Goal: Information Seeking & Learning: Learn about a topic

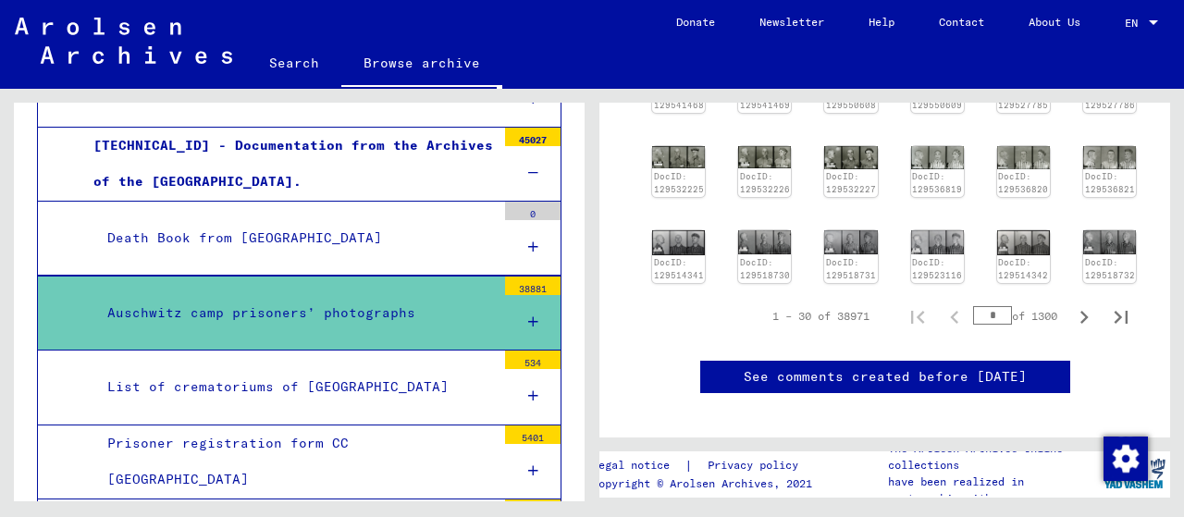
scroll to position [1018, 0]
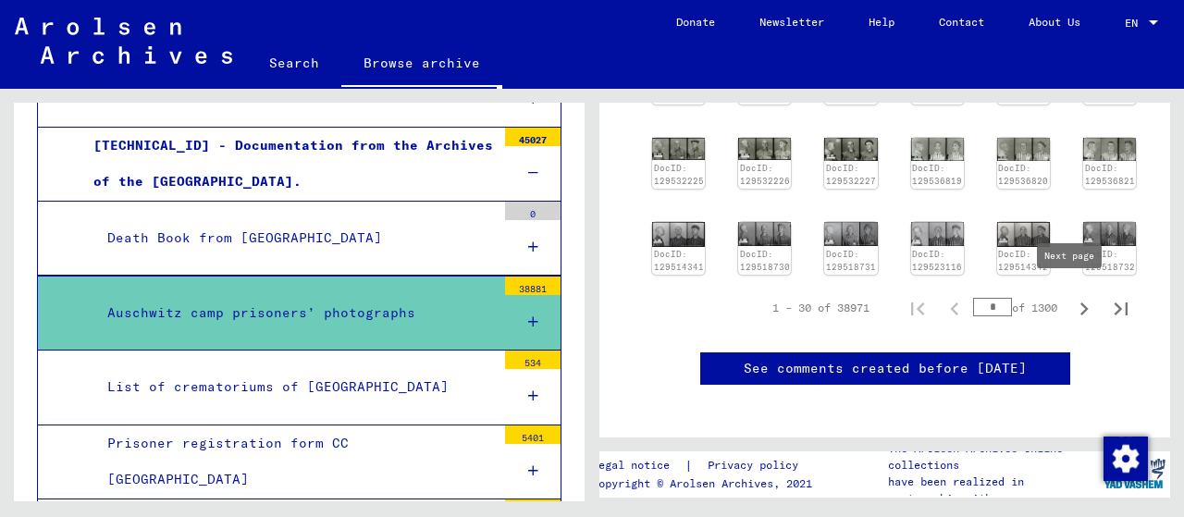
click at [1071, 302] on icon "Next page" at bounding box center [1084, 309] width 26 height 26
type input "*"
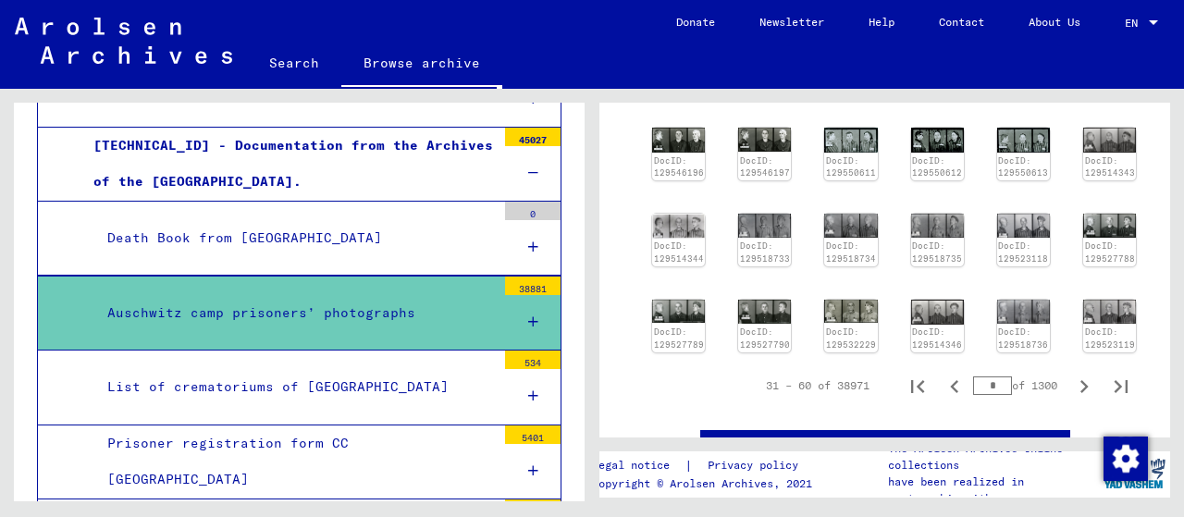
scroll to position [925, 0]
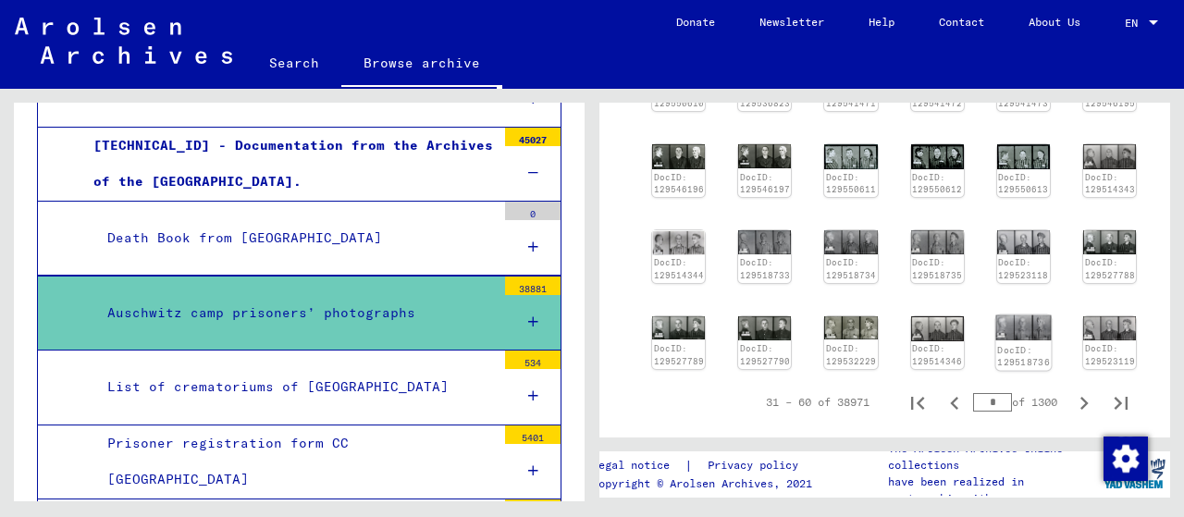
click at [1005, 330] on img at bounding box center [1023, 327] width 56 height 25
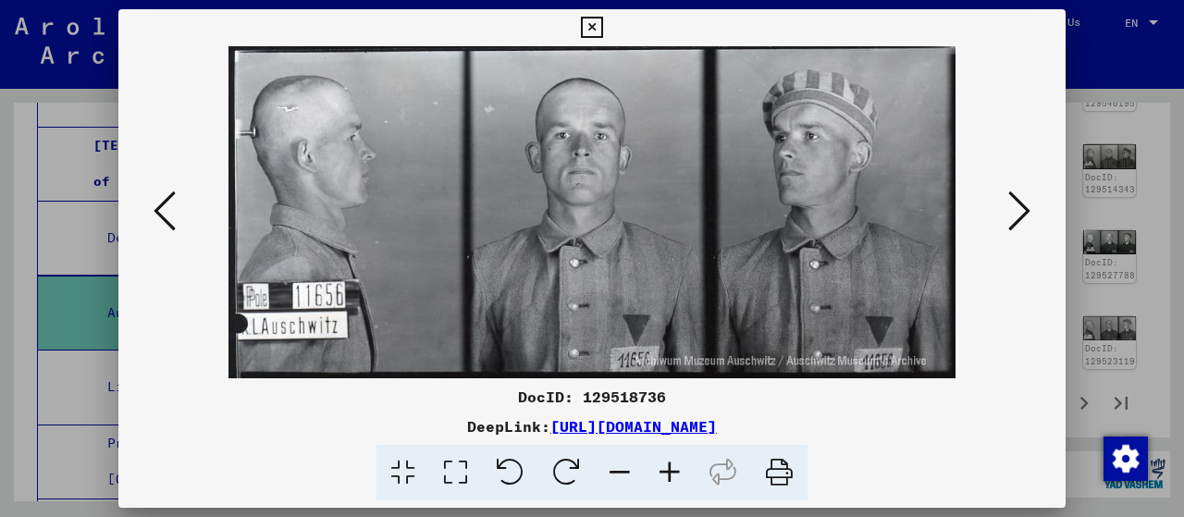
click at [1019, 212] on icon at bounding box center [1019, 211] width 22 height 44
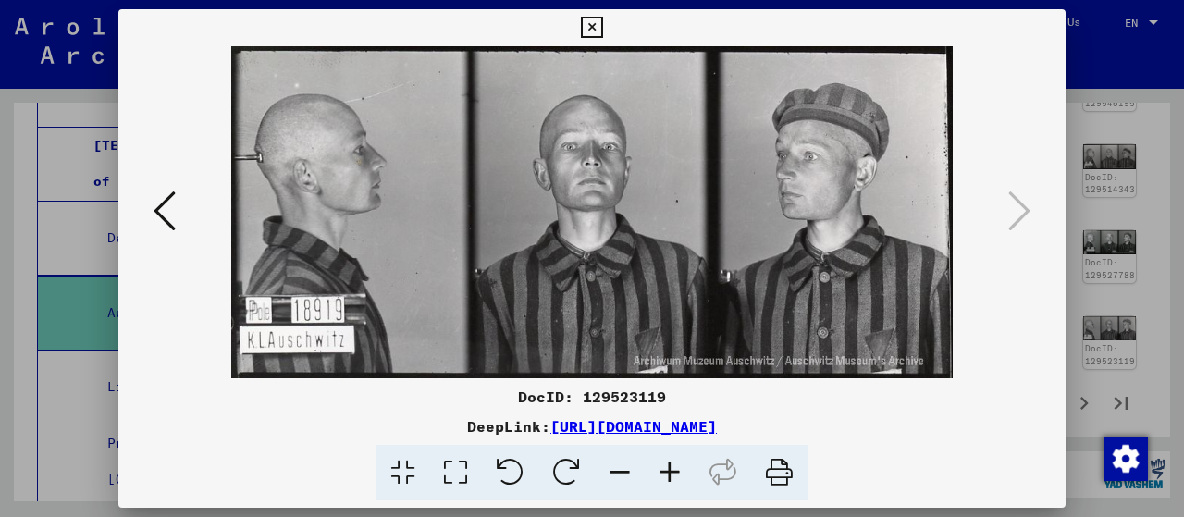
click at [161, 204] on icon at bounding box center [165, 211] width 22 height 44
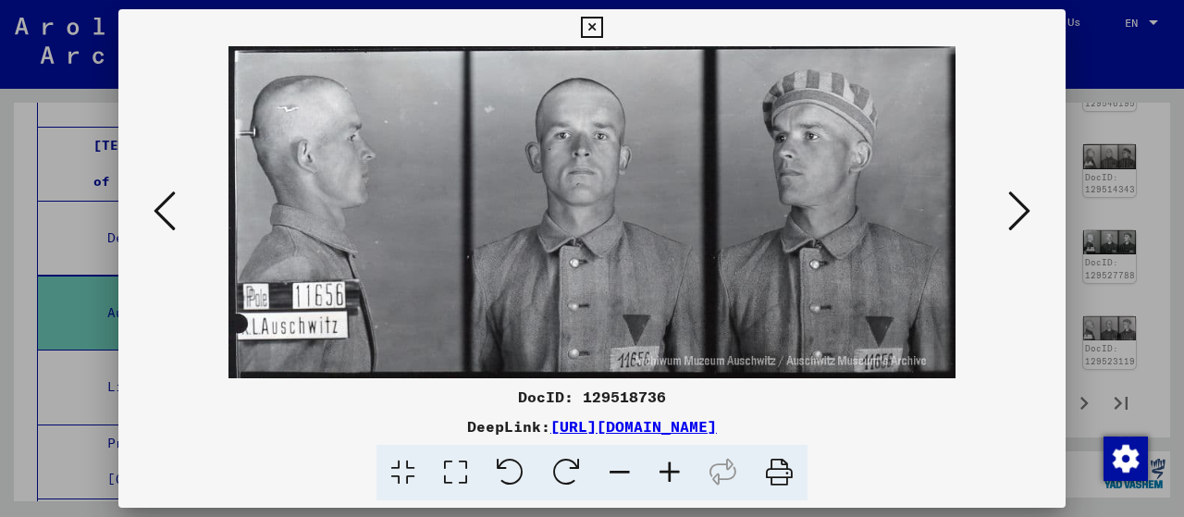
click at [161, 204] on icon at bounding box center [165, 211] width 22 height 44
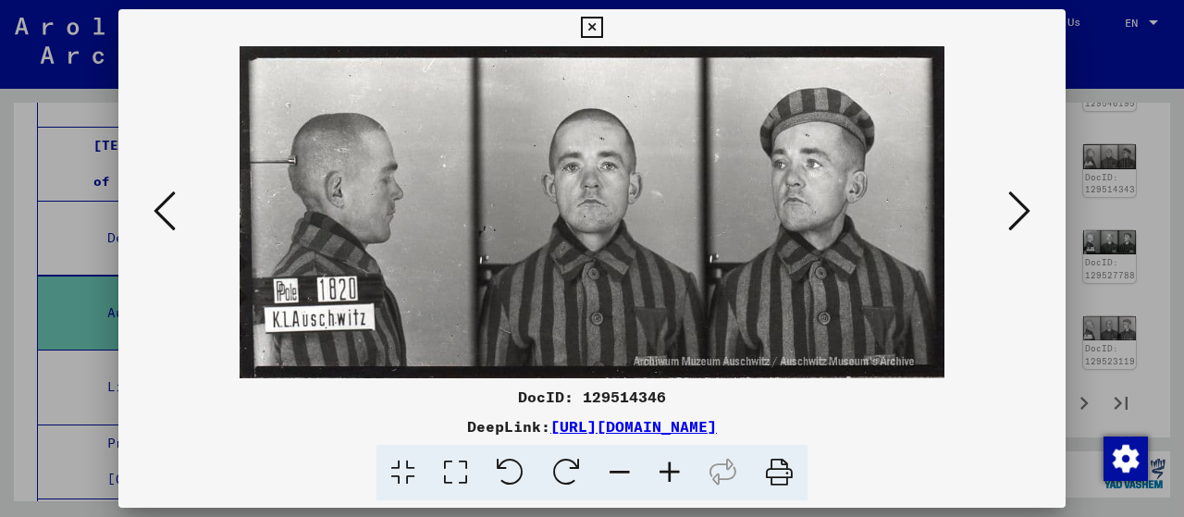
click at [161, 204] on icon at bounding box center [165, 211] width 22 height 44
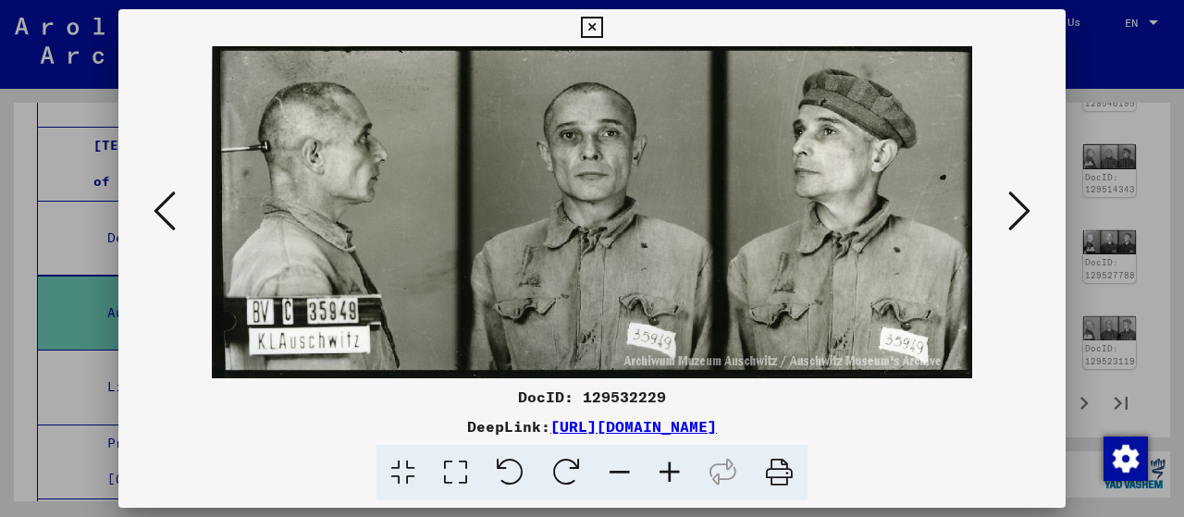
click at [161, 204] on icon at bounding box center [165, 211] width 22 height 44
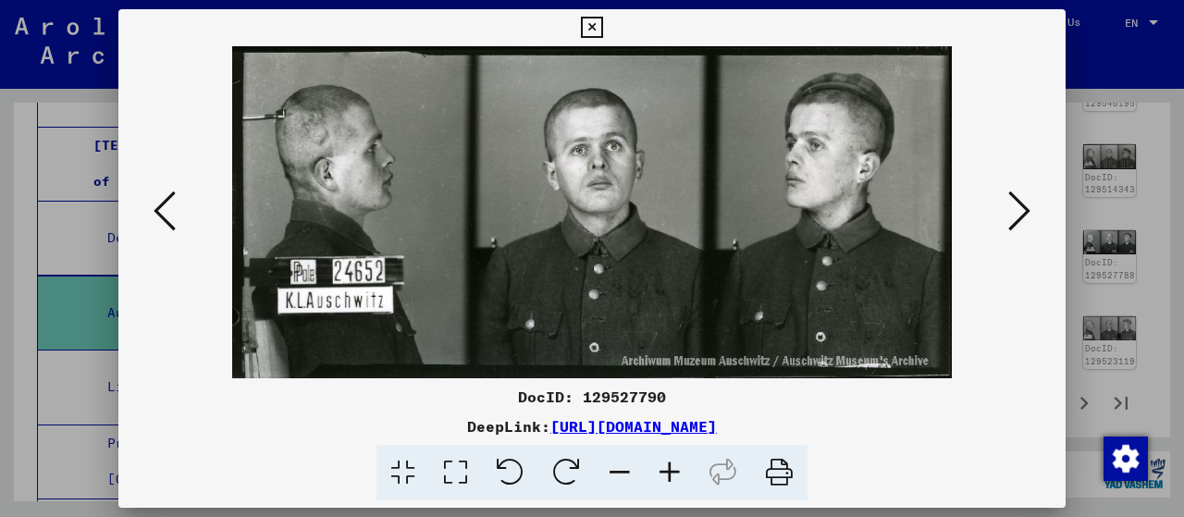
click at [161, 204] on icon at bounding box center [165, 211] width 22 height 44
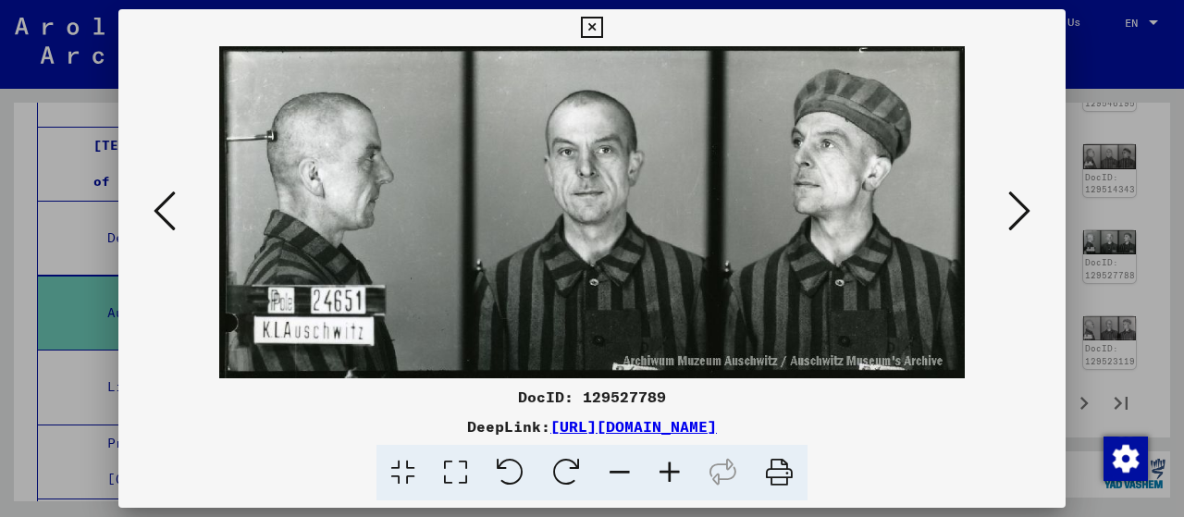
click at [162, 205] on icon at bounding box center [165, 211] width 22 height 44
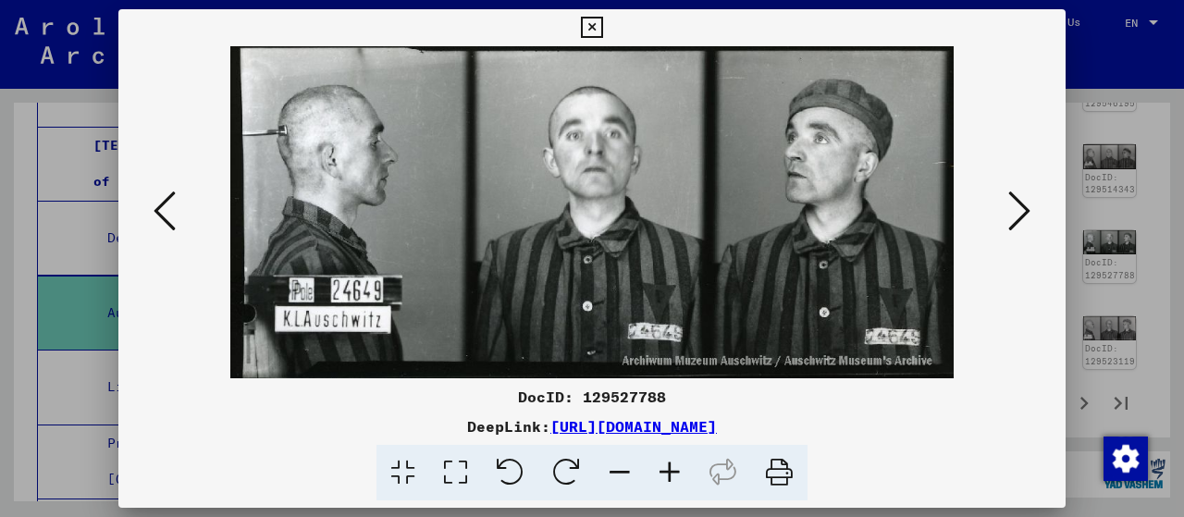
click at [162, 205] on icon at bounding box center [165, 211] width 22 height 44
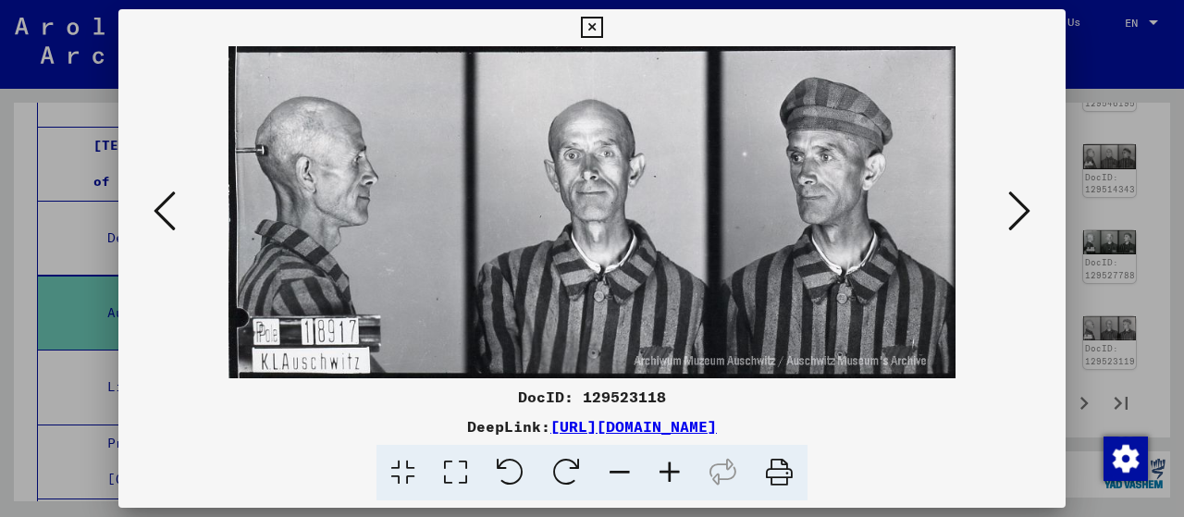
click at [162, 205] on icon at bounding box center [165, 211] width 22 height 44
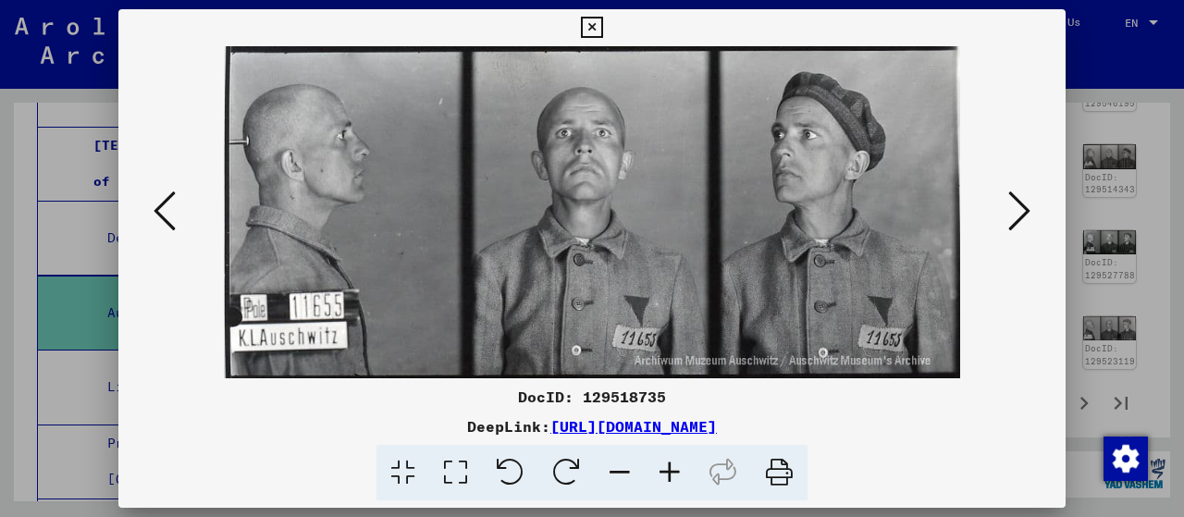
click at [162, 205] on icon at bounding box center [165, 211] width 22 height 44
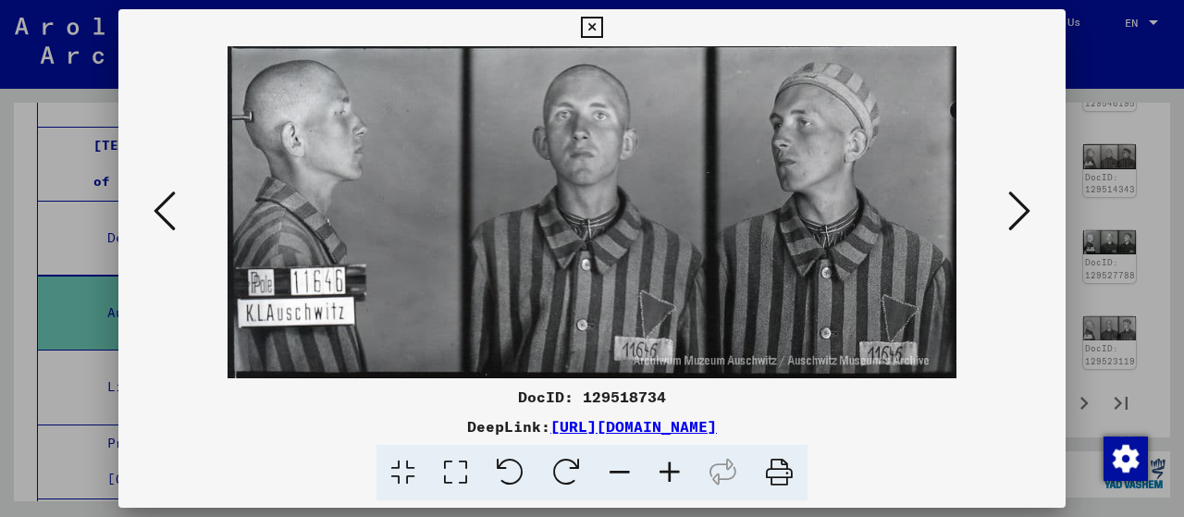
click at [162, 205] on icon at bounding box center [165, 211] width 22 height 44
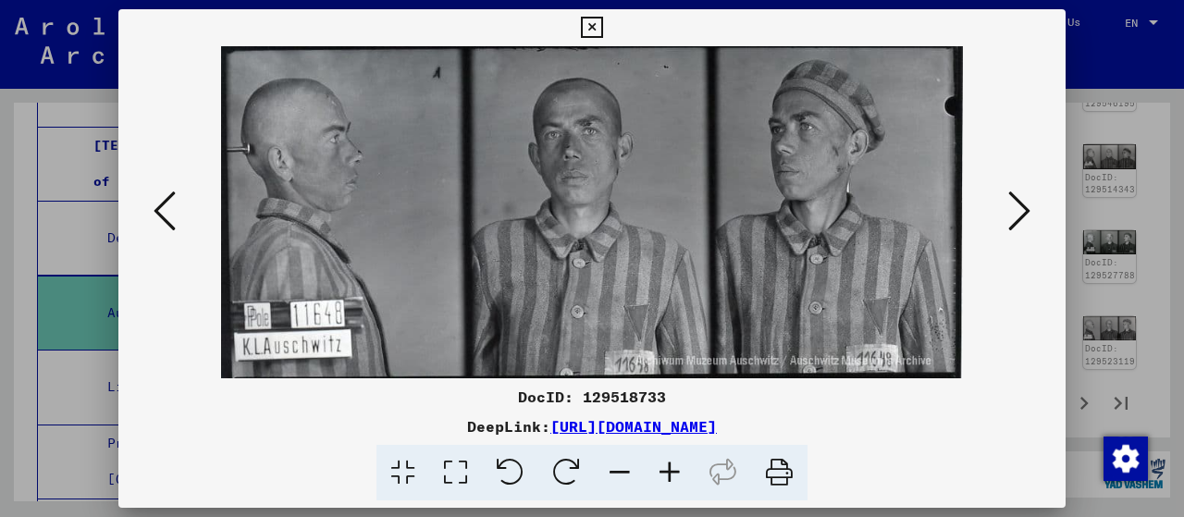
click at [162, 205] on icon at bounding box center [165, 211] width 22 height 44
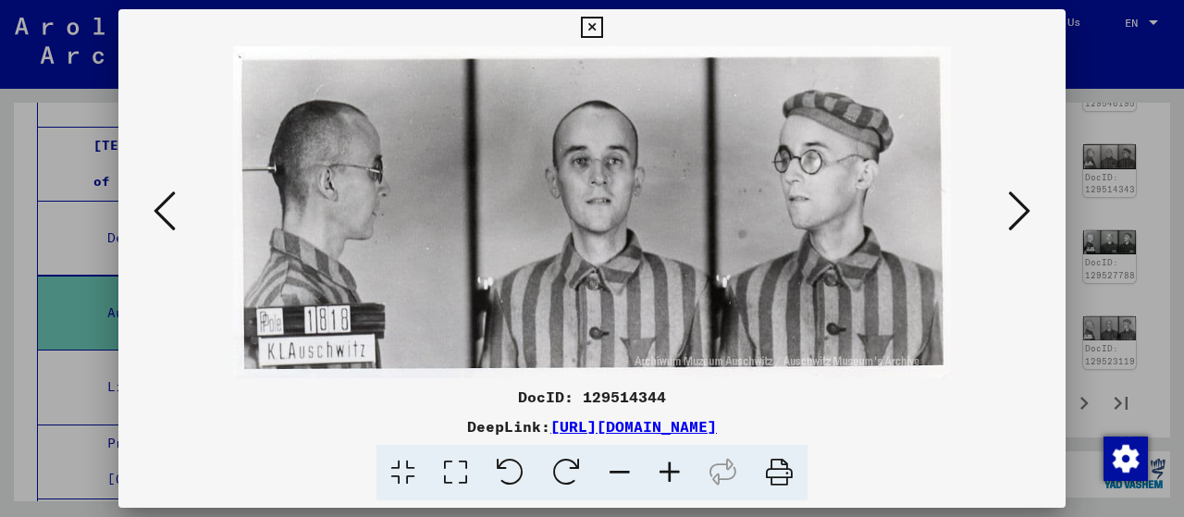
click at [162, 205] on icon at bounding box center [165, 211] width 22 height 44
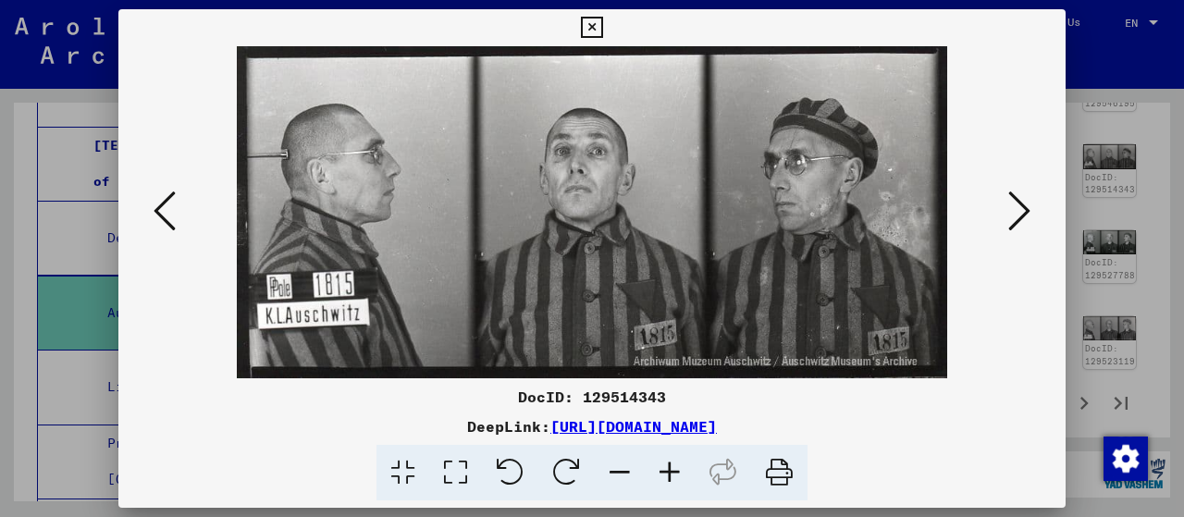
click at [162, 205] on icon at bounding box center [165, 211] width 22 height 44
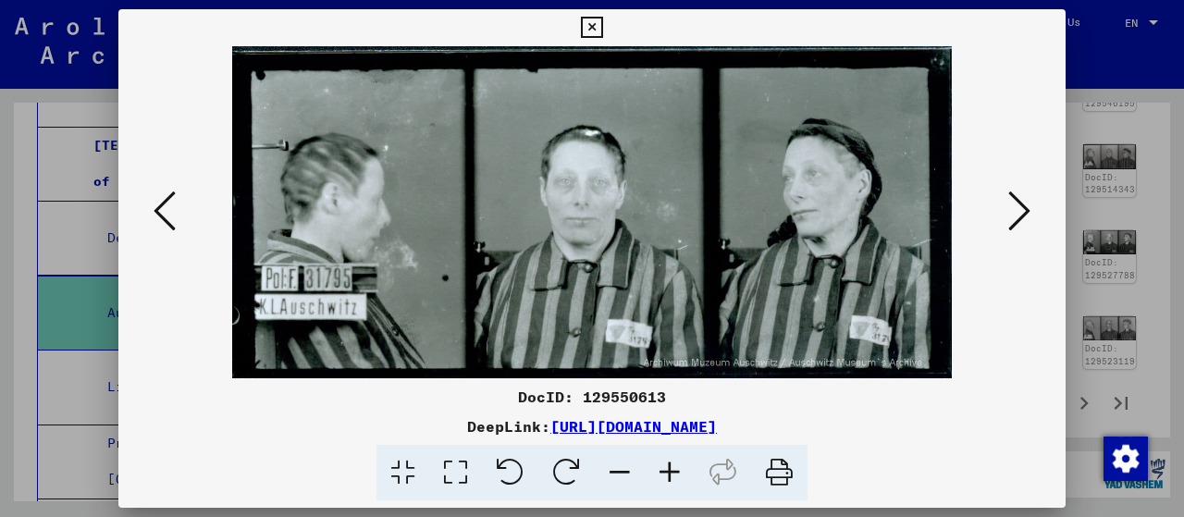
click at [162, 205] on icon at bounding box center [165, 211] width 22 height 44
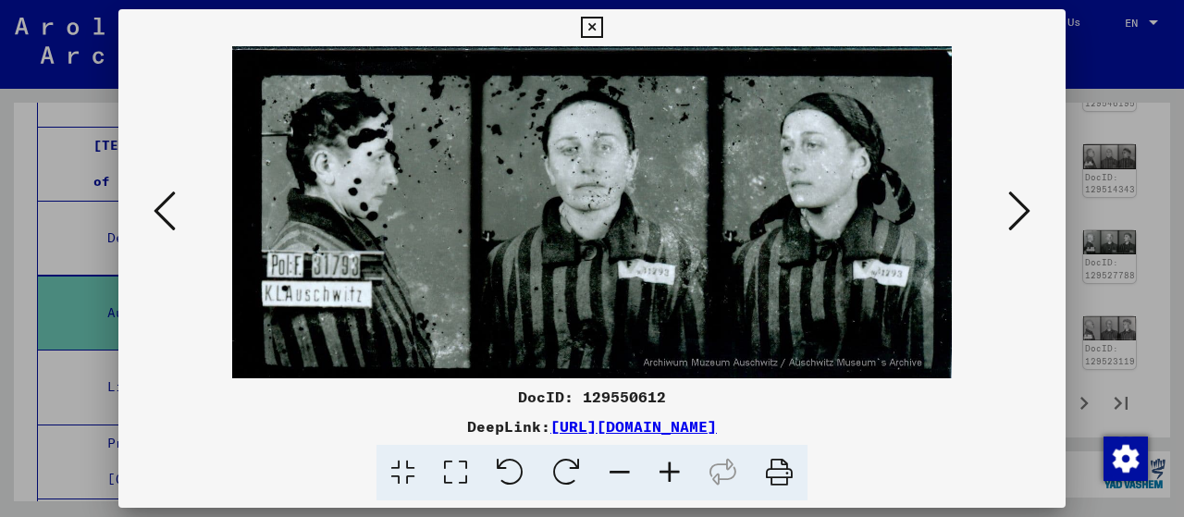
click at [162, 205] on icon at bounding box center [165, 211] width 22 height 44
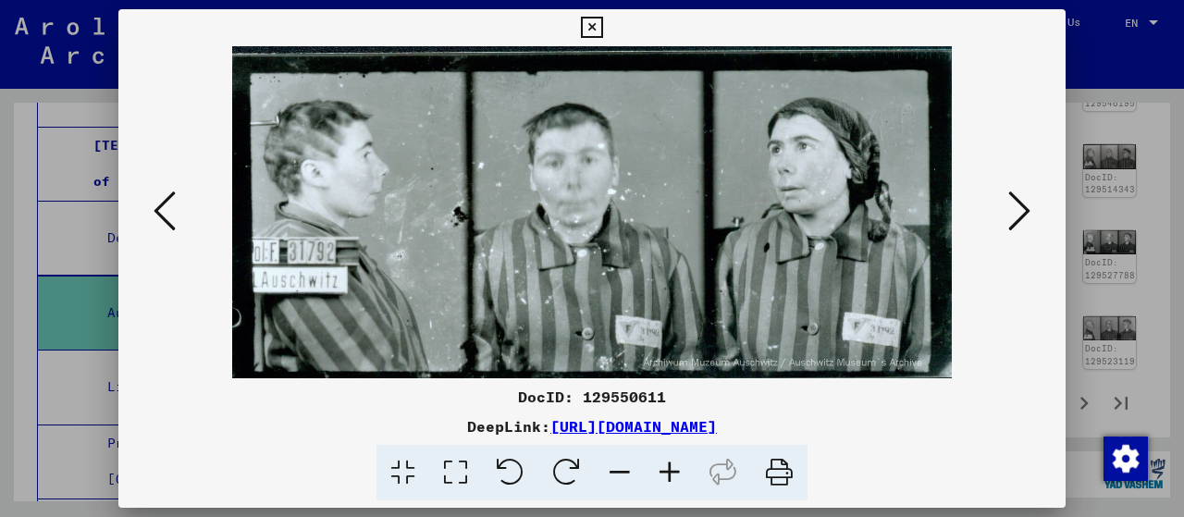
click at [162, 205] on icon at bounding box center [165, 211] width 22 height 44
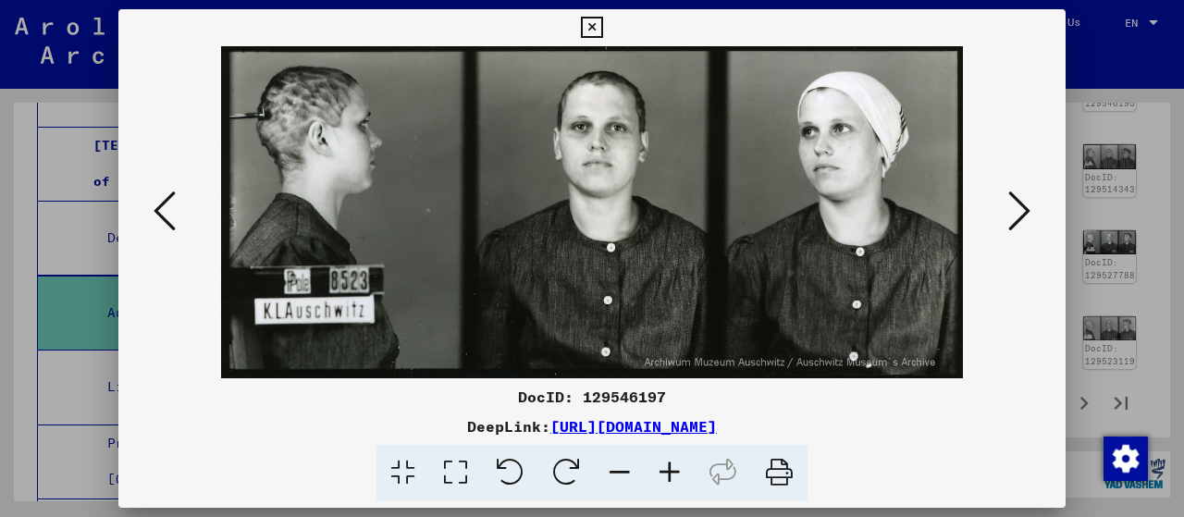
click at [162, 205] on icon at bounding box center [165, 211] width 22 height 44
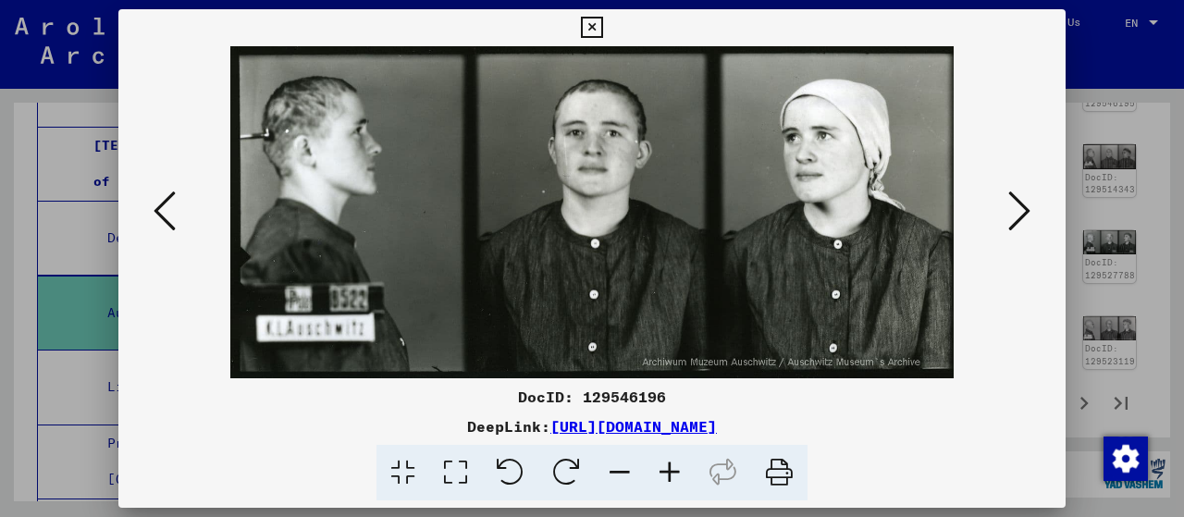
click at [162, 205] on icon at bounding box center [165, 211] width 22 height 44
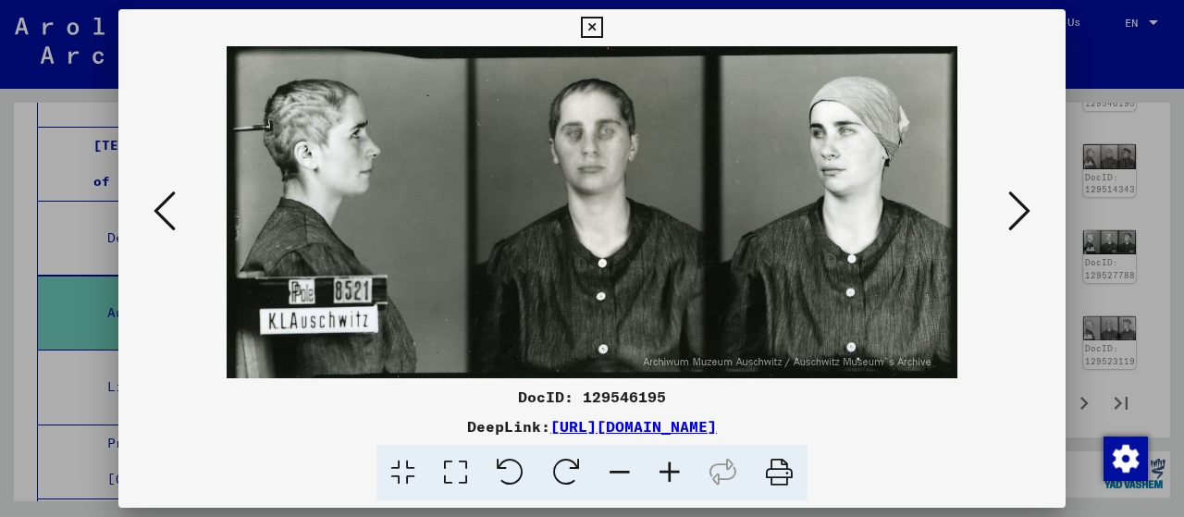
click at [162, 205] on icon at bounding box center [165, 211] width 22 height 44
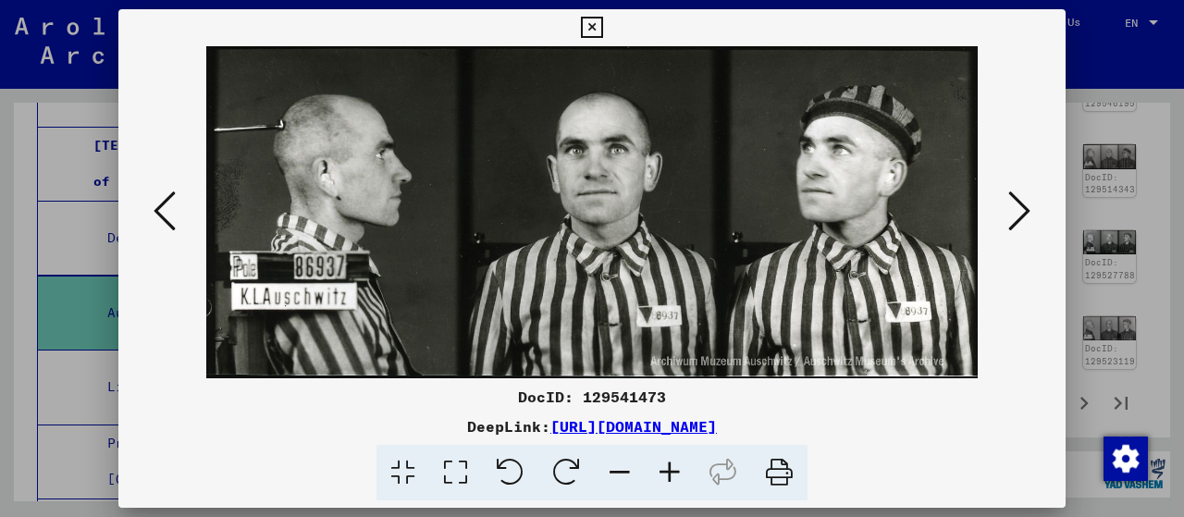
click at [162, 205] on icon at bounding box center [165, 211] width 22 height 44
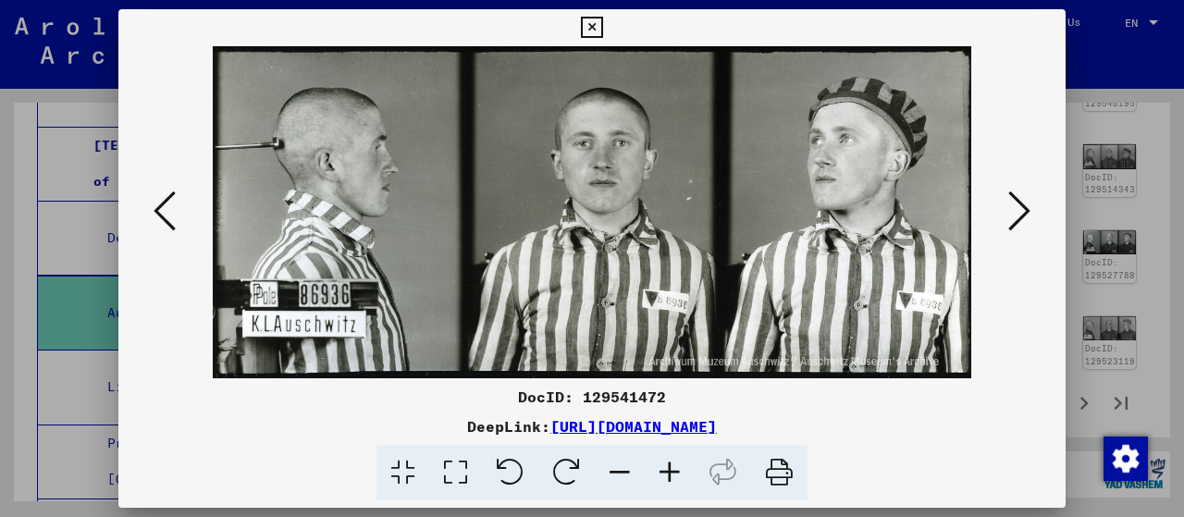
click at [162, 205] on icon at bounding box center [165, 211] width 22 height 44
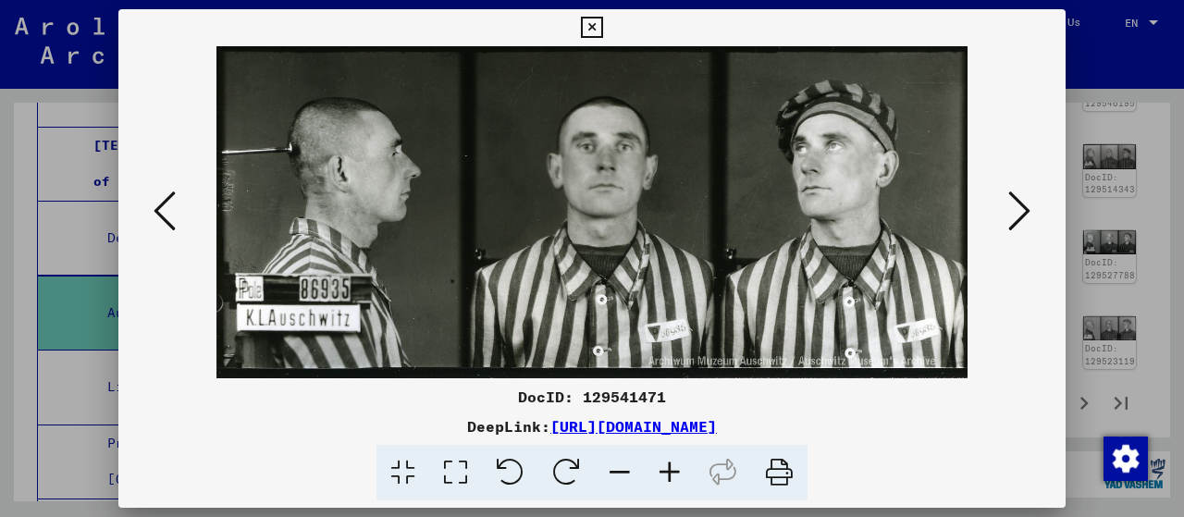
click at [162, 205] on icon at bounding box center [165, 211] width 22 height 44
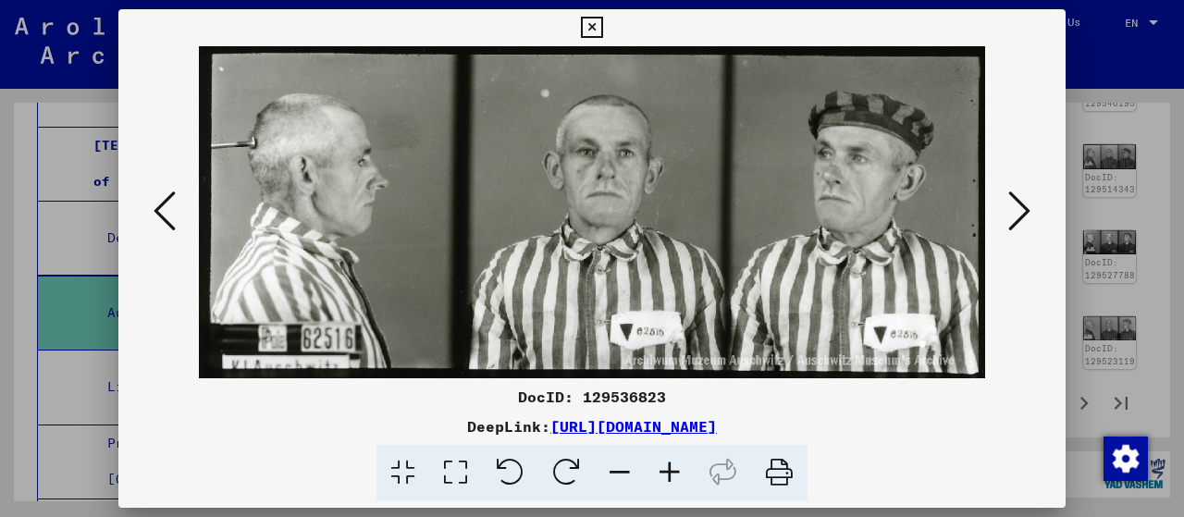
click at [162, 205] on icon at bounding box center [165, 211] width 22 height 44
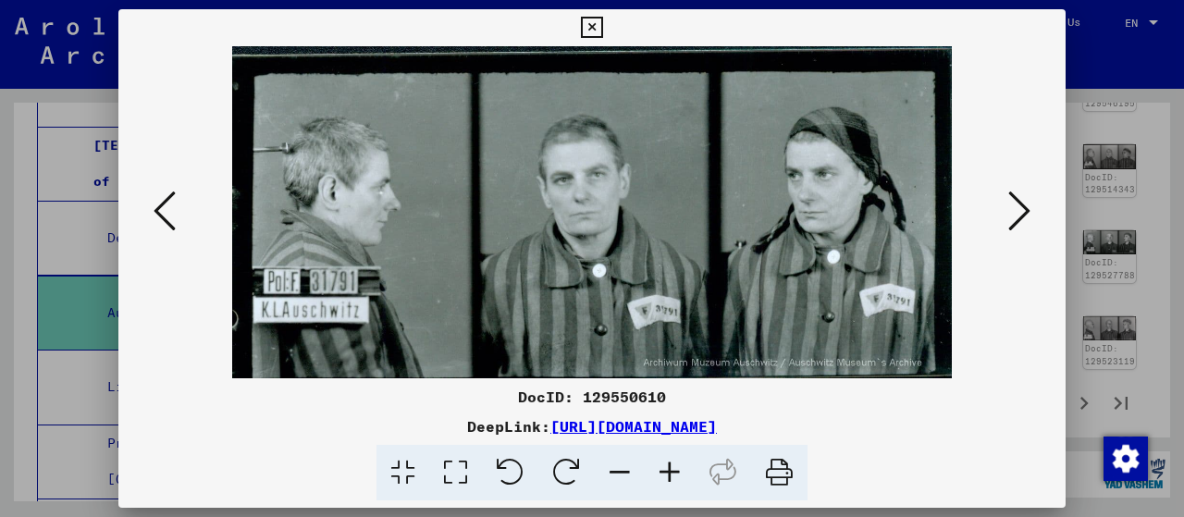
click at [162, 205] on icon at bounding box center [165, 211] width 22 height 44
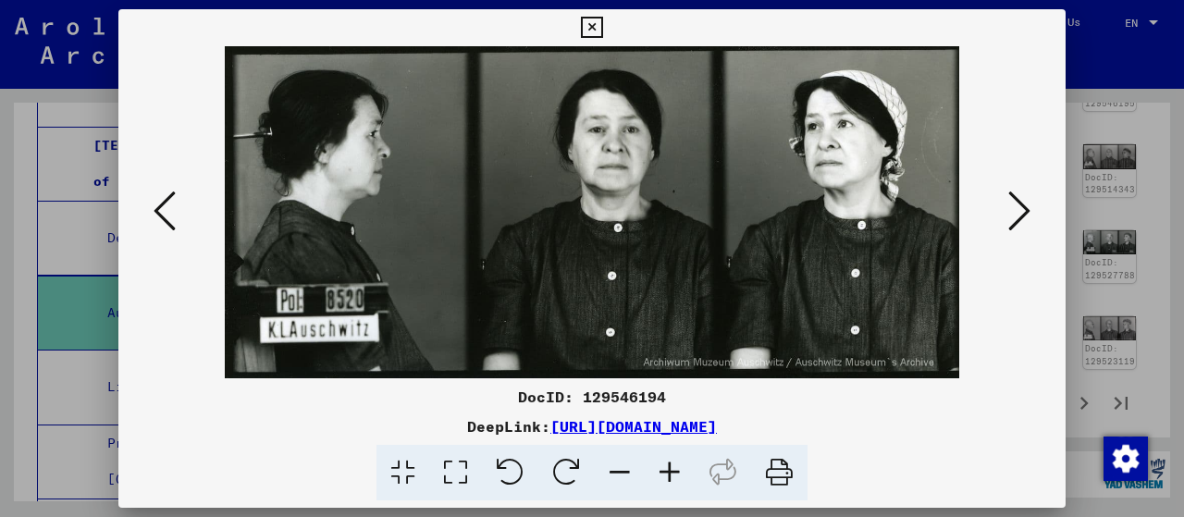
click at [162, 205] on icon at bounding box center [165, 211] width 22 height 44
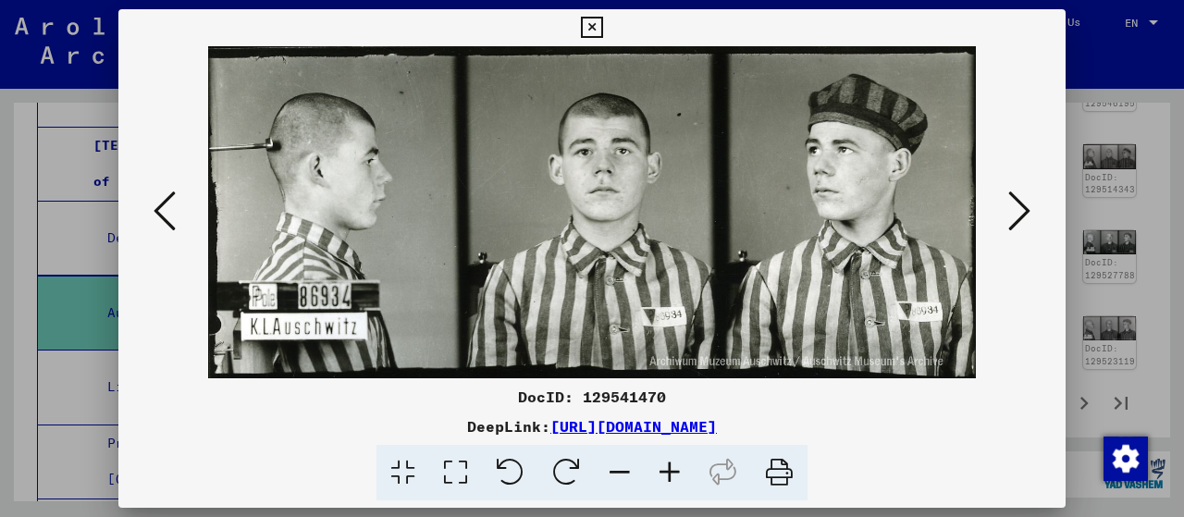
click at [162, 205] on icon at bounding box center [165, 211] width 22 height 44
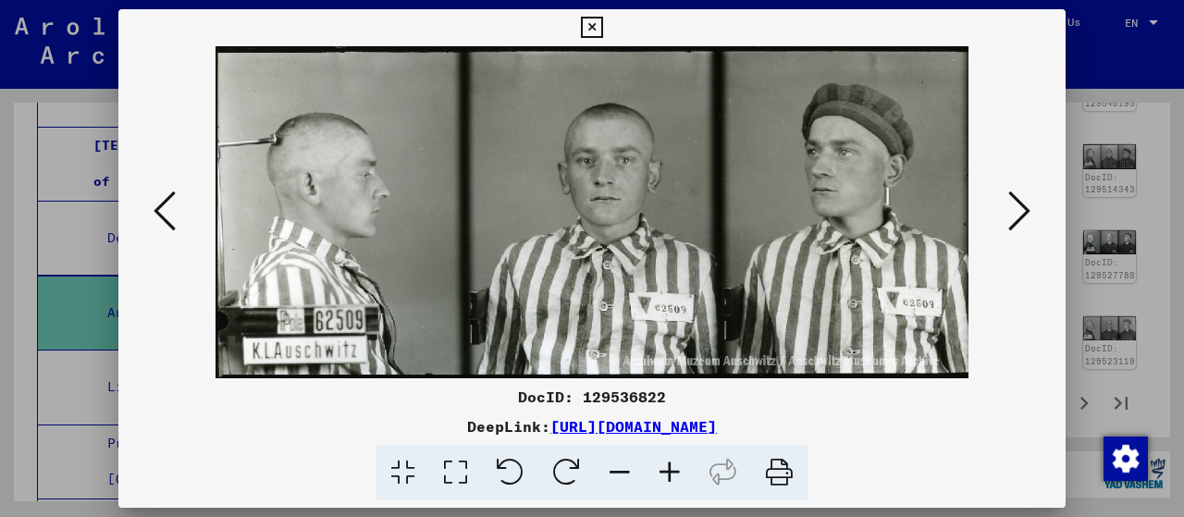
click at [162, 205] on icon at bounding box center [165, 211] width 22 height 44
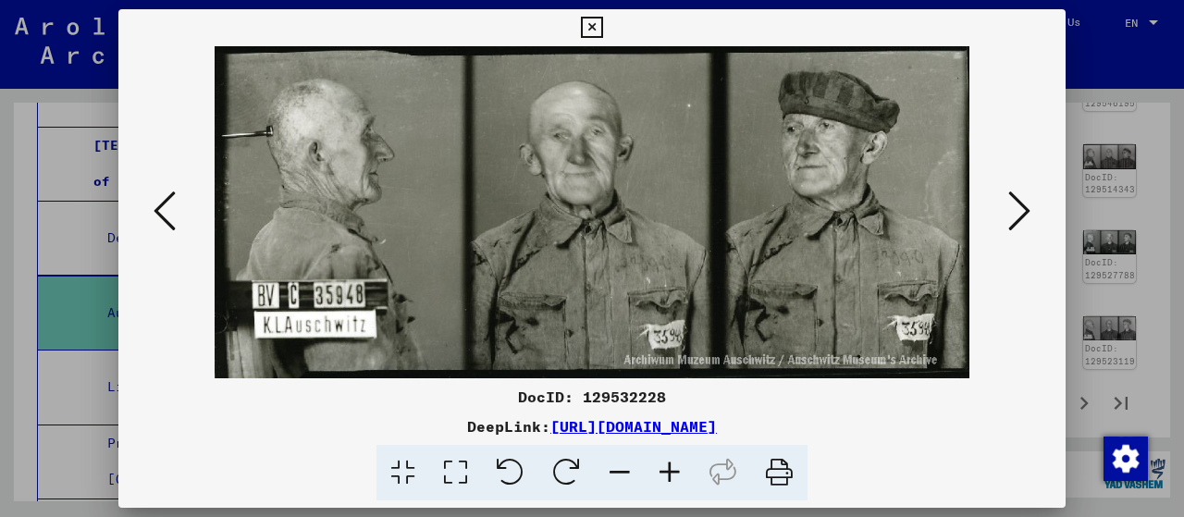
click at [162, 205] on icon at bounding box center [165, 211] width 22 height 44
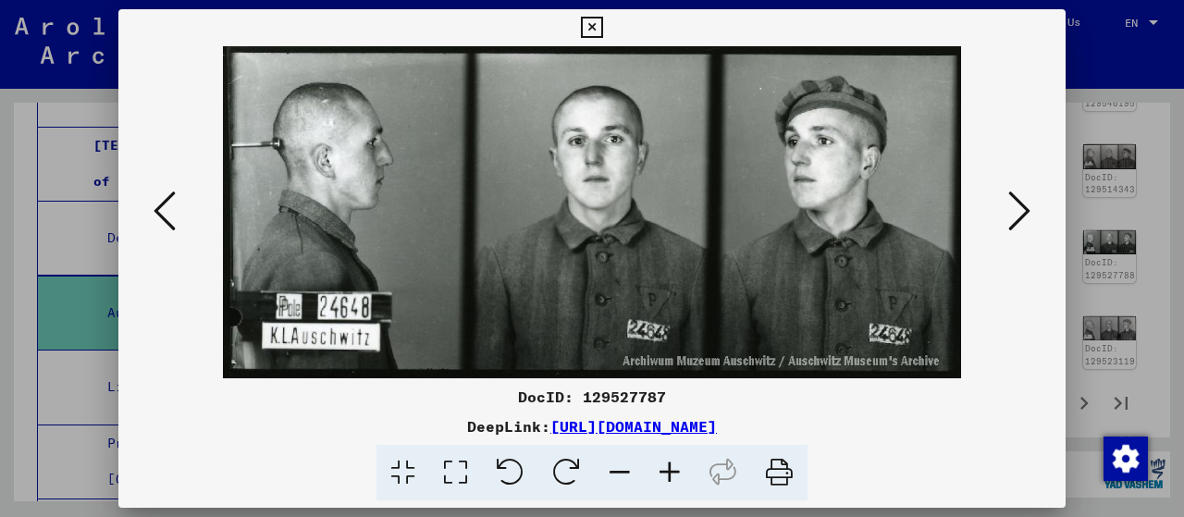
click at [162, 205] on icon at bounding box center [165, 211] width 22 height 44
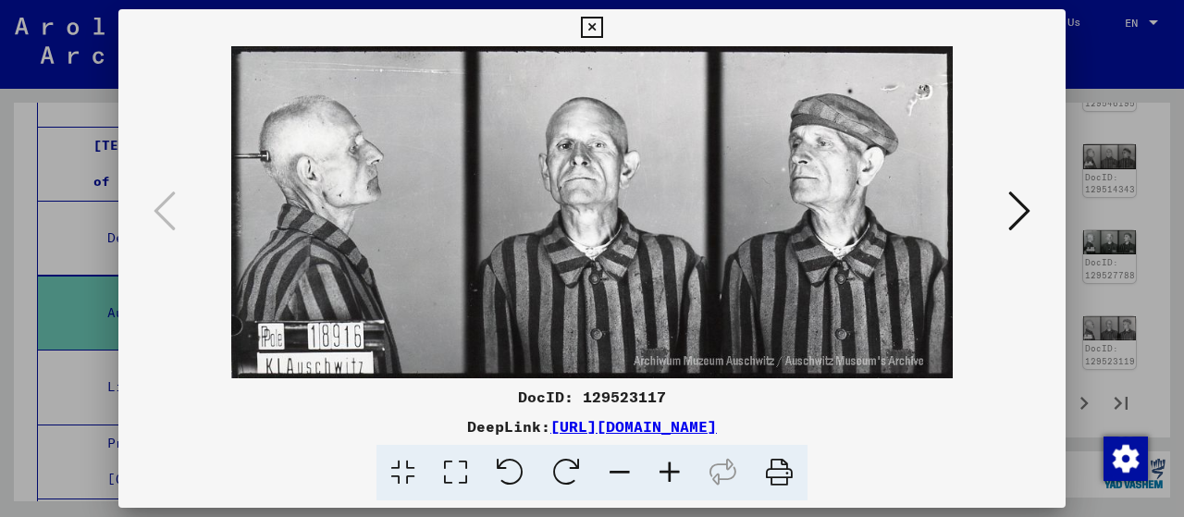
click at [590, 23] on icon at bounding box center [591, 28] width 21 height 22
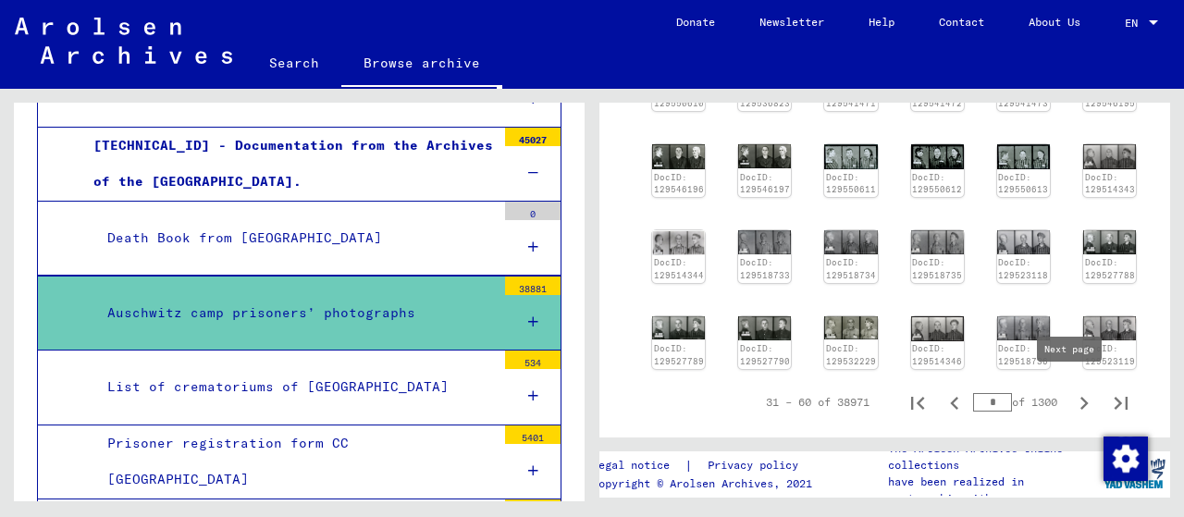
click at [1071, 401] on icon "Next page" at bounding box center [1084, 403] width 26 height 26
type input "*"
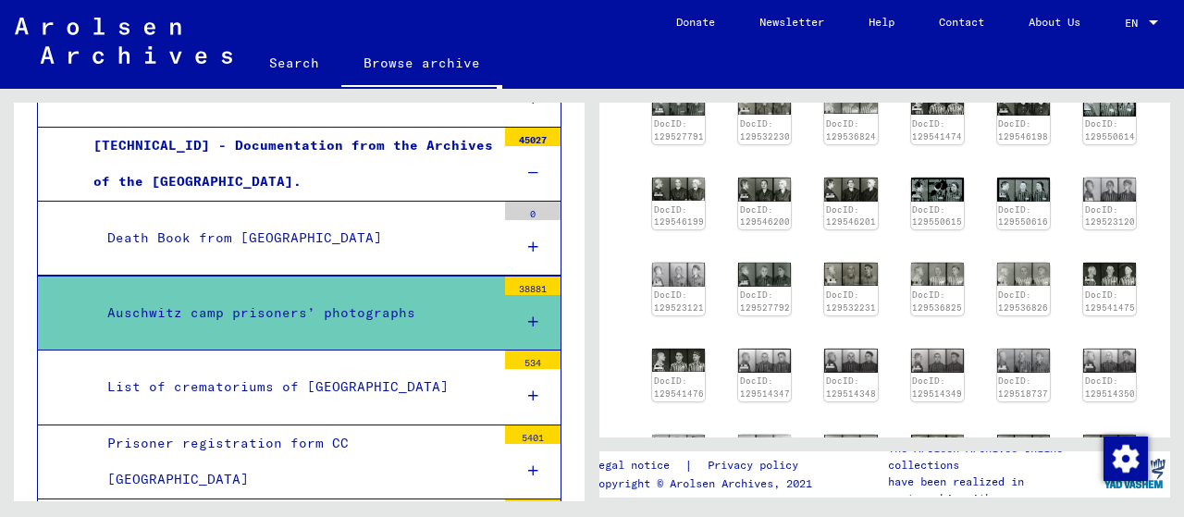
scroll to position [740, 0]
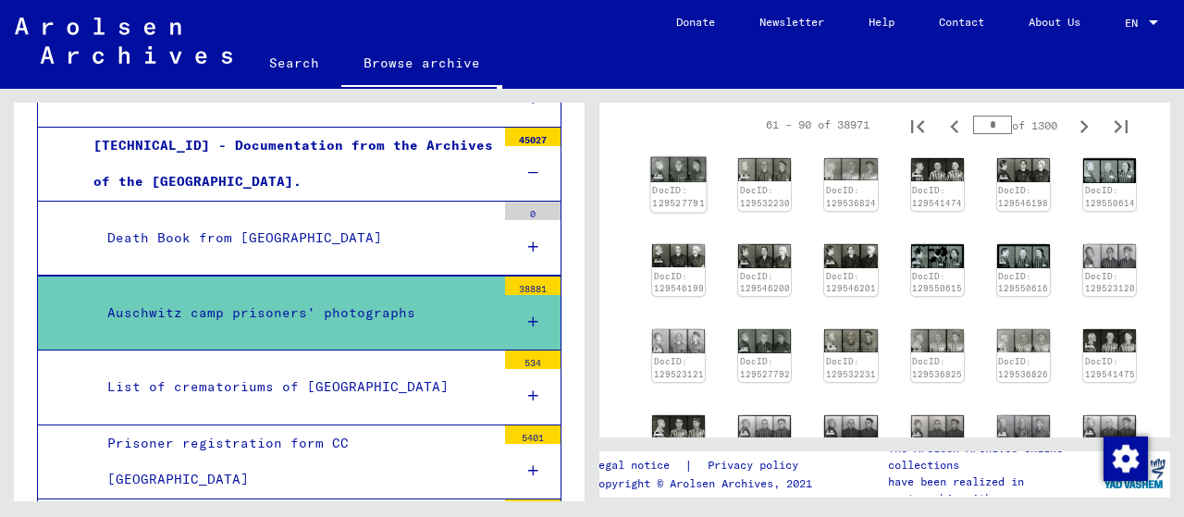
click at [656, 171] on img at bounding box center [679, 169] width 56 height 25
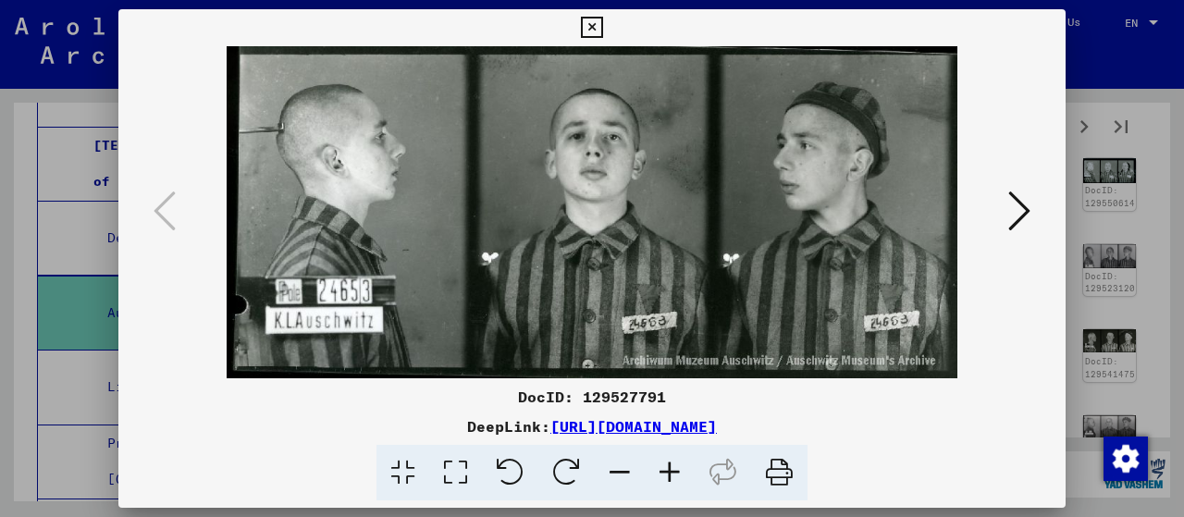
click at [1023, 212] on icon at bounding box center [1019, 211] width 22 height 44
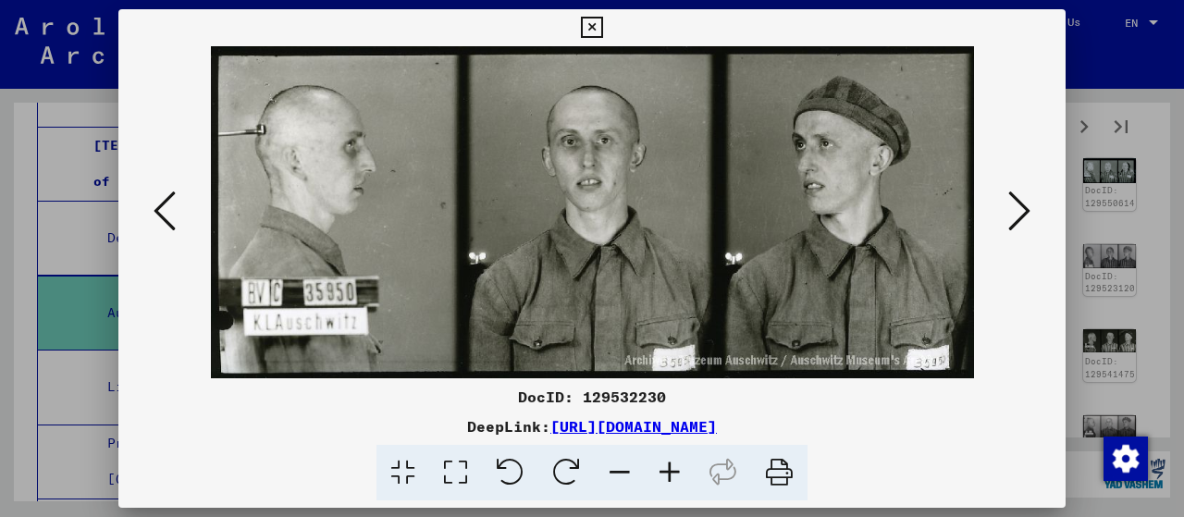
click at [1023, 212] on icon at bounding box center [1019, 211] width 22 height 44
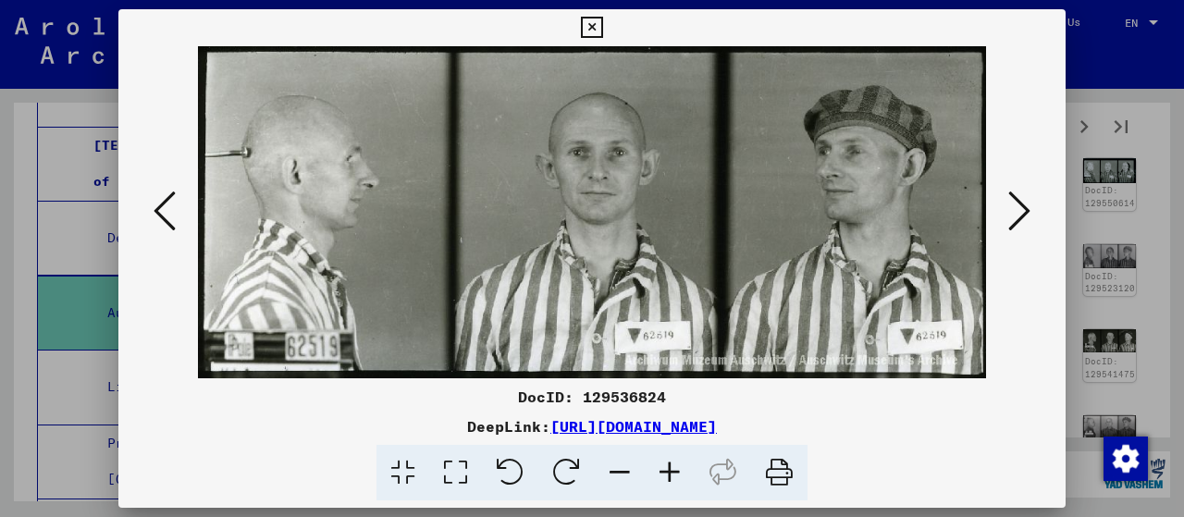
click at [1023, 212] on icon at bounding box center [1019, 211] width 22 height 44
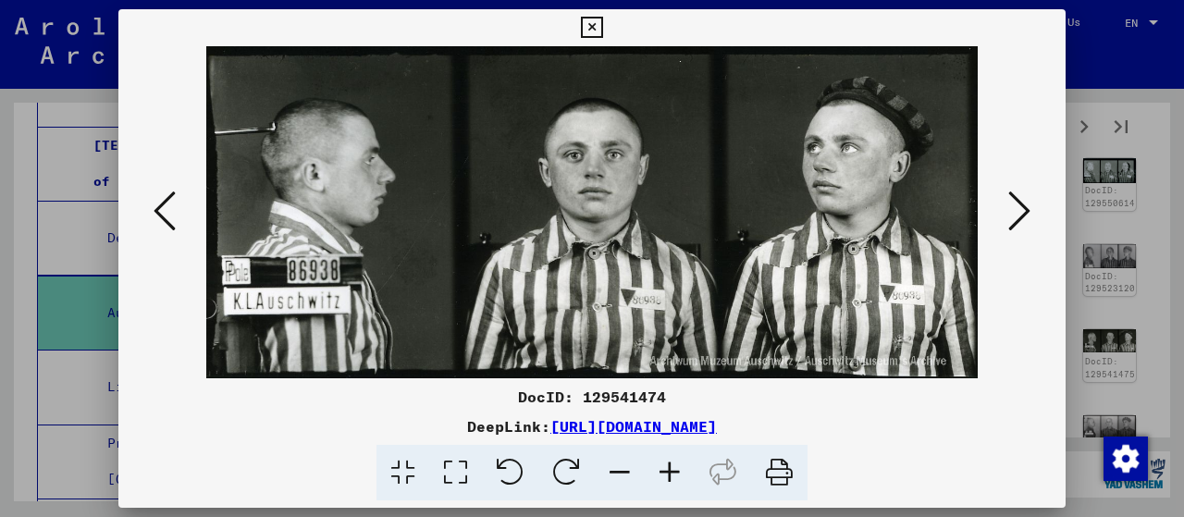
click at [1018, 213] on icon at bounding box center [1019, 211] width 22 height 44
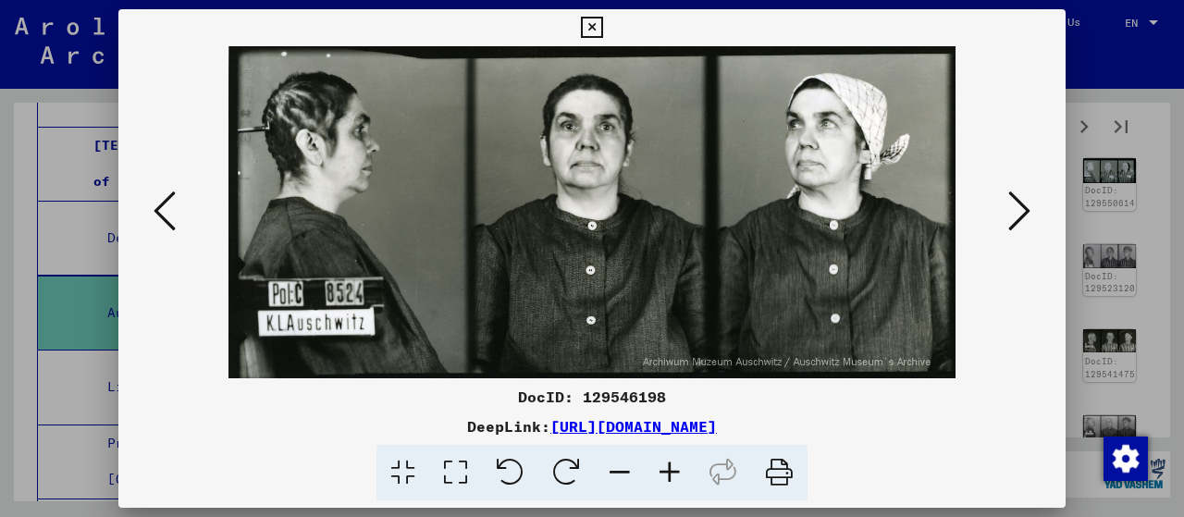
click at [1018, 213] on icon at bounding box center [1019, 211] width 22 height 44
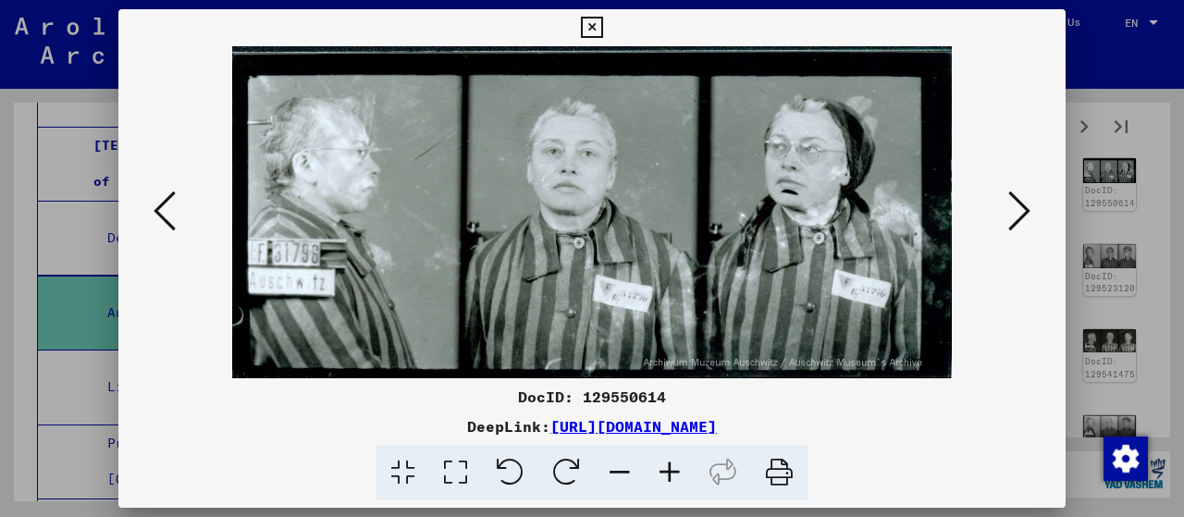
click at [156, 214] on icon at bounding box center [165, 211] width 22 height 44
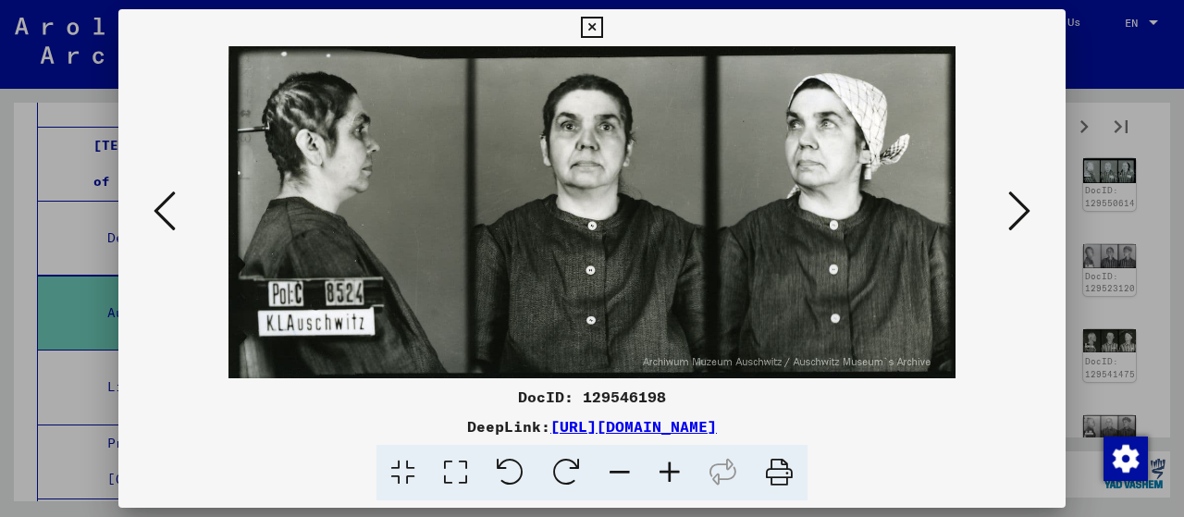
click at [156, 214] on icon at bounding box center [165, 211] width 22 height 44
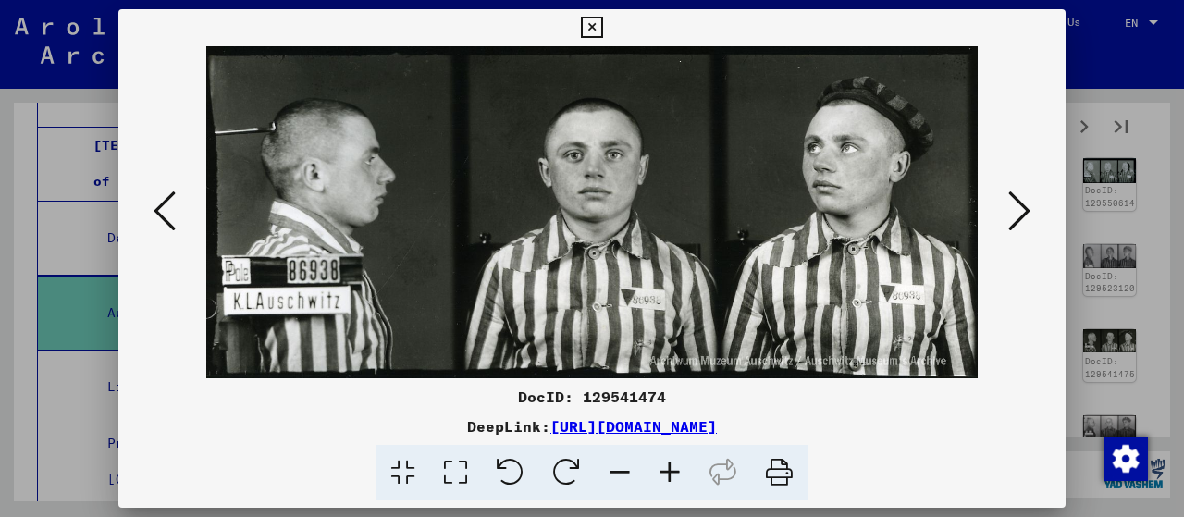
click at [1021, 218] on icon at bounding box center [1019, 211] width 22 height 44
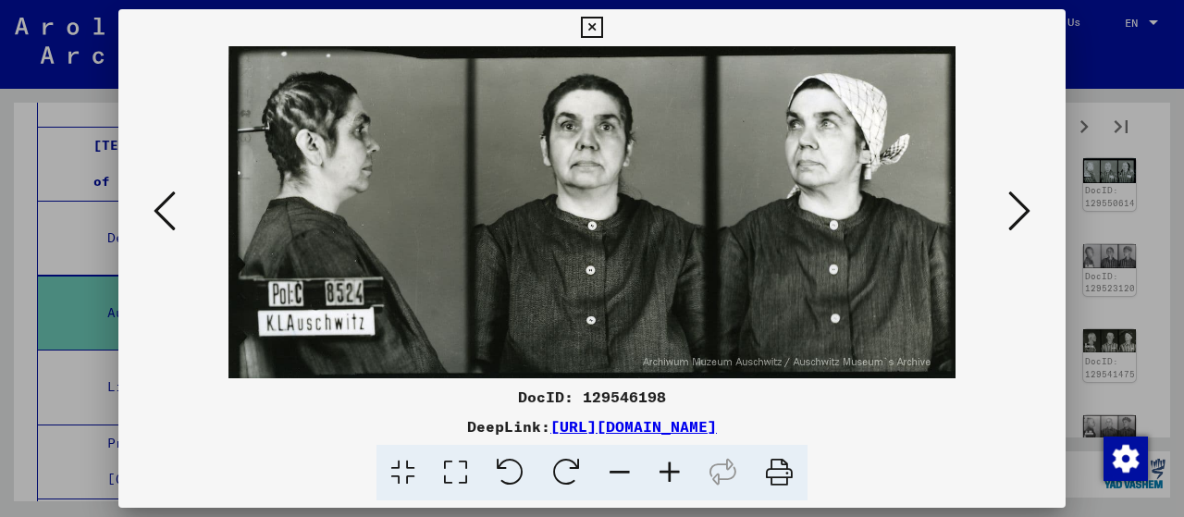
click at [1021, 218] on icon at bounding box center [1019, 211] width 22 height 44
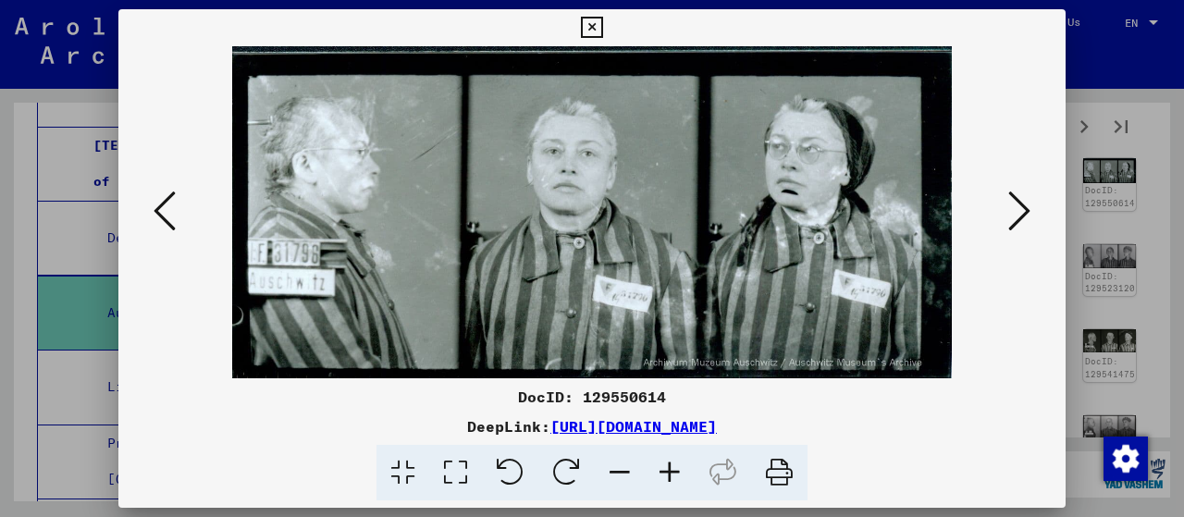
click at [1021, 218] on icon at bounding box center [1019, 211] width 22 height 44
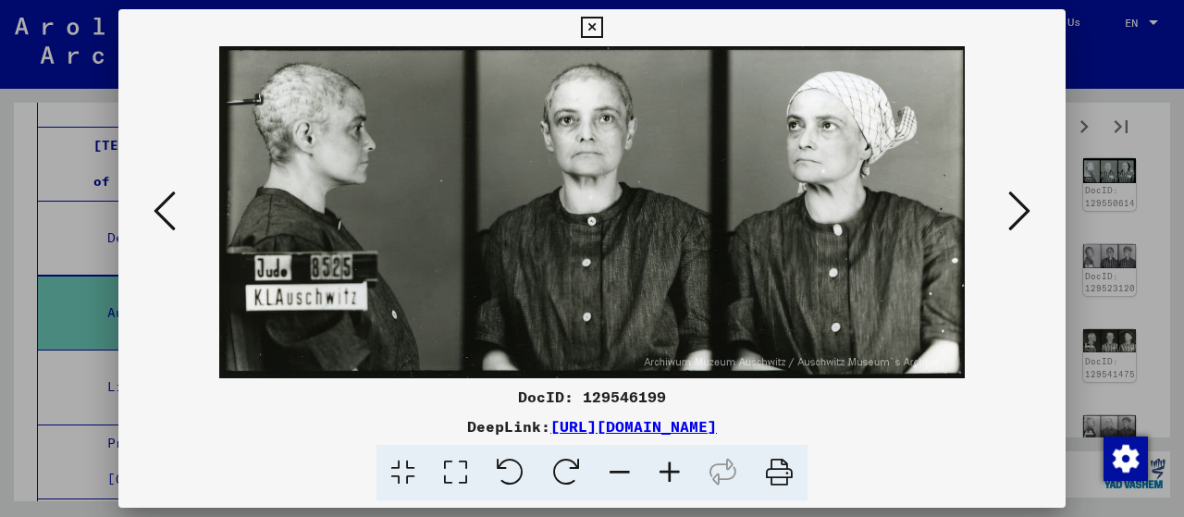
click at [1021, 218] on icon at bounding box center [1019, 211] width 22 height 44
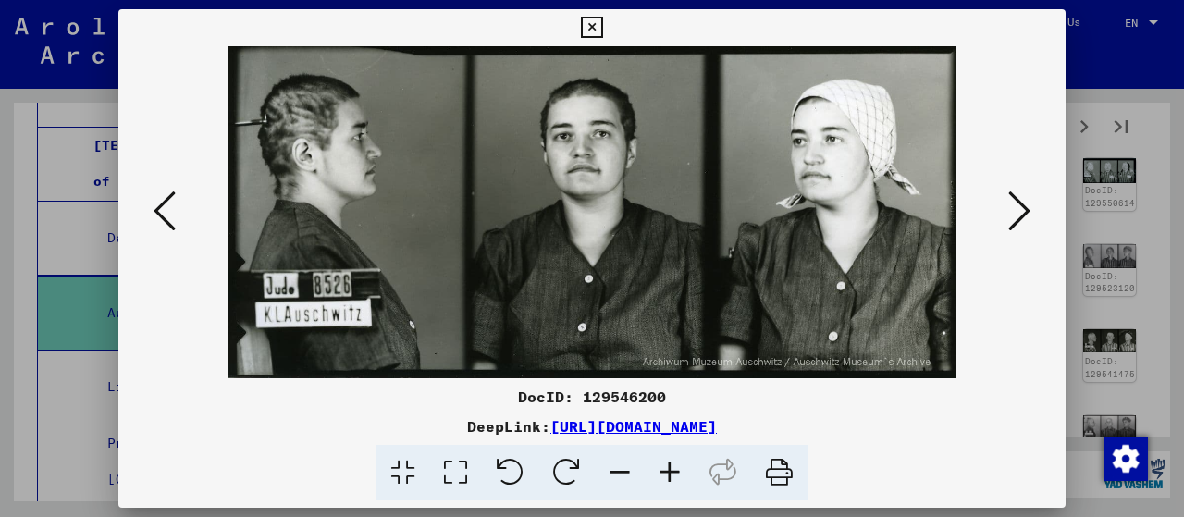
click at [1021, 218] on icon at bounding box center [1019, 211] width 22 height 44
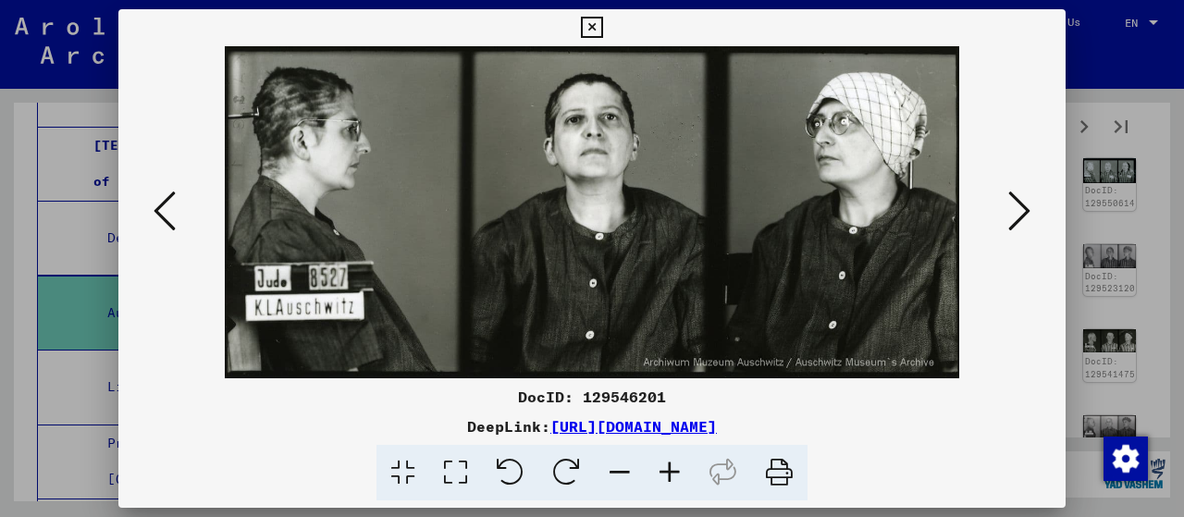
click at [1021, 218] on icon at bounding box center [1019, 211] width 22 height 44
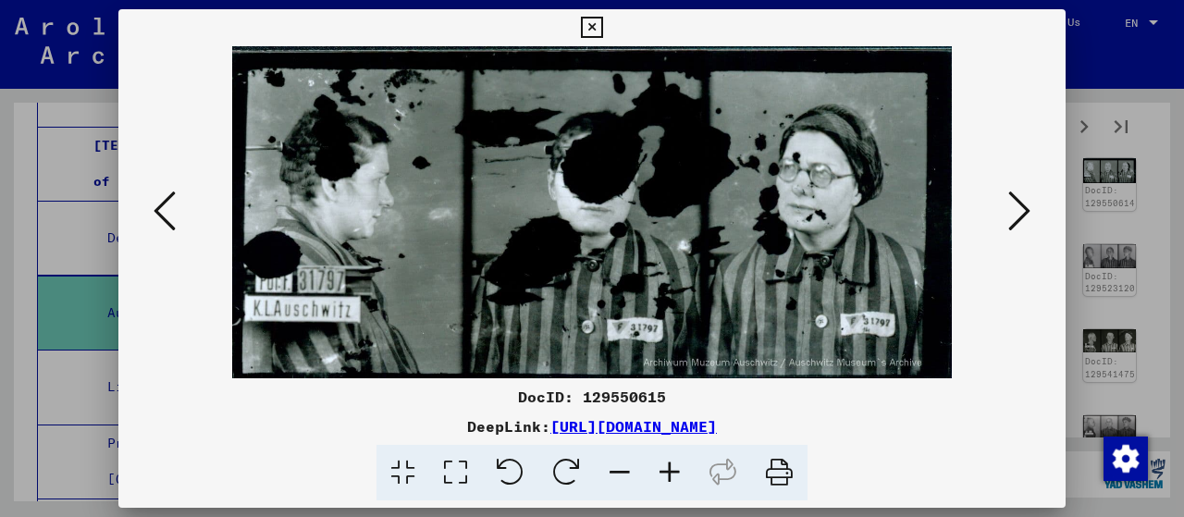
click at [1021, 218] on icon at bounding box center [1019, 211] width 22 height 44
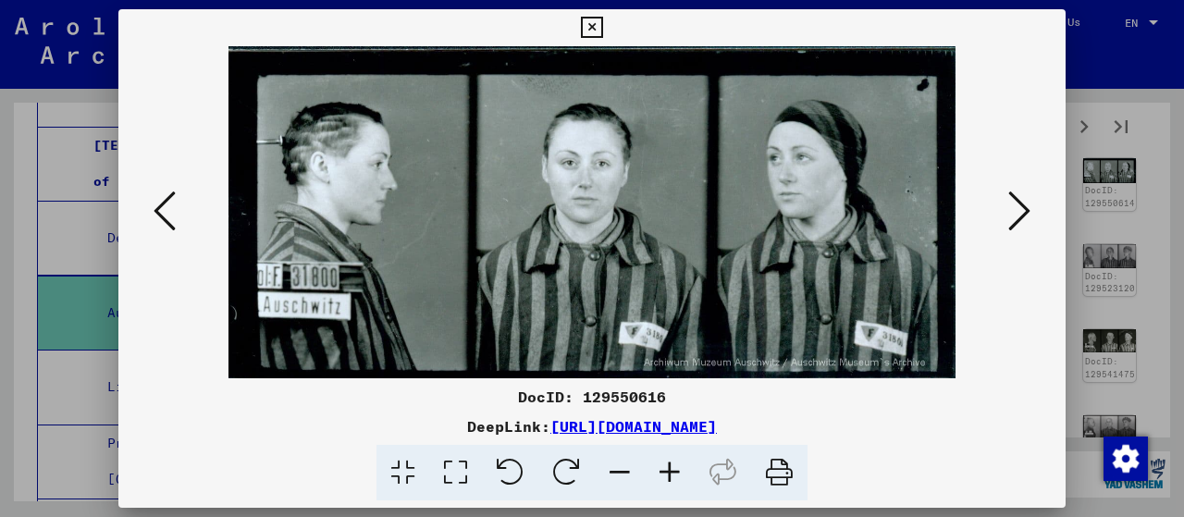
click at [1021, 218] on icon at bounding box center [1019, 211] width 22 height 44
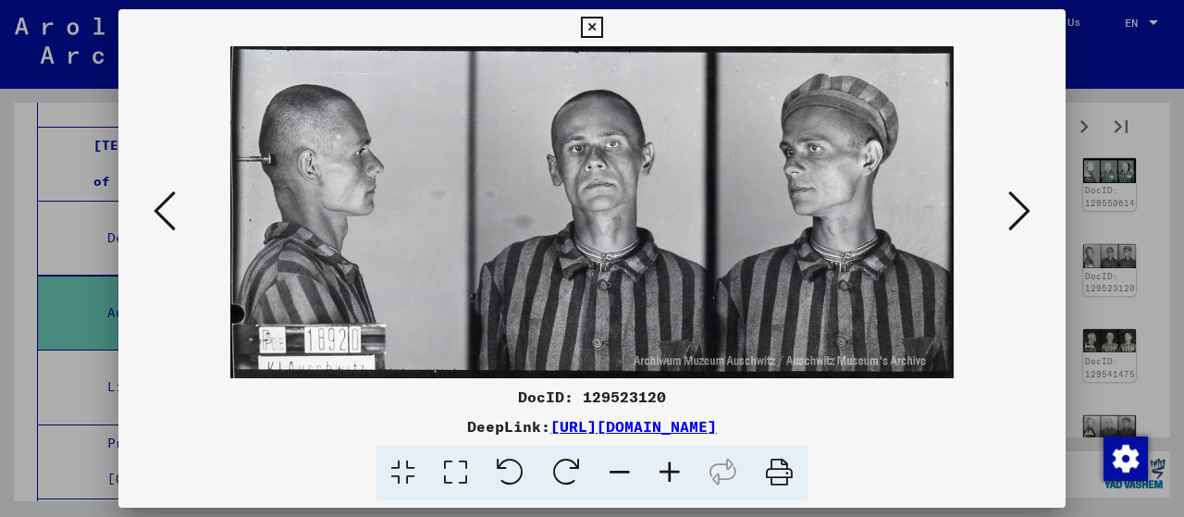
click at [1021, 218] on icon at bounding box center [1019, 211] width 22 height 44
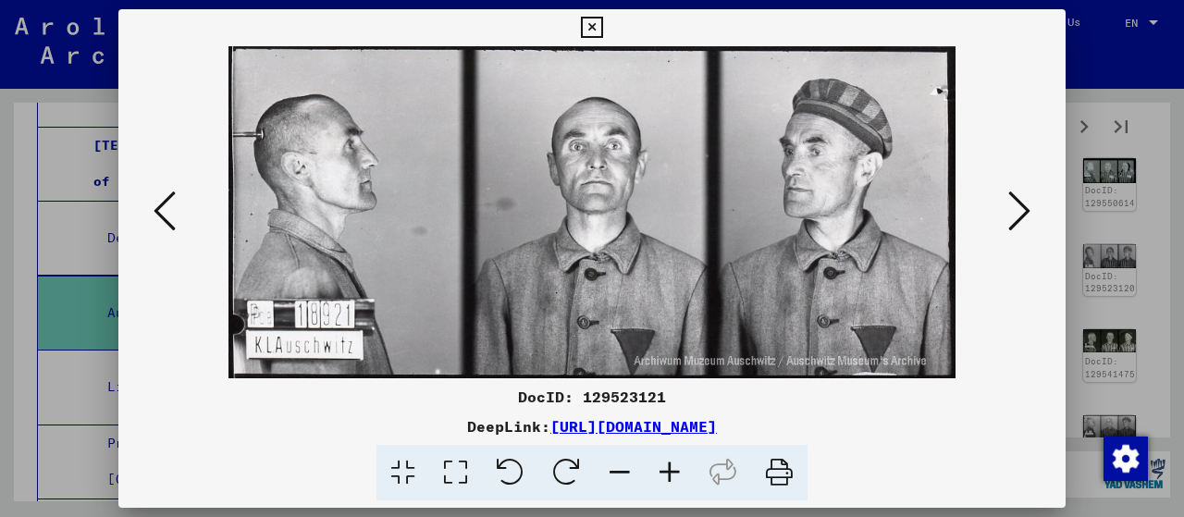
click at [1021, 218] on icon at bounding box center [1019, 211] width 22 height 44
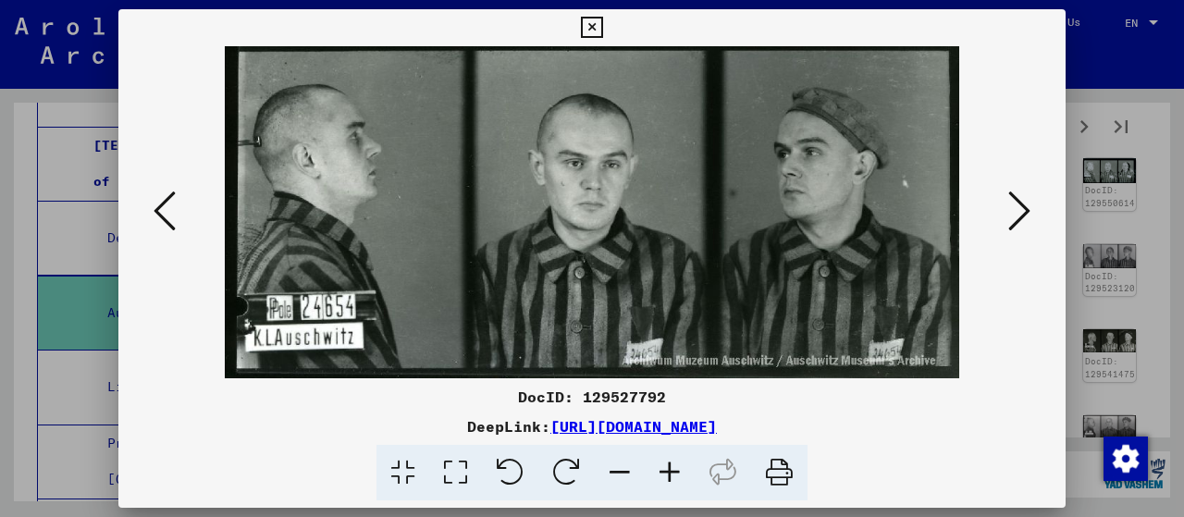
click at [1021, 218] on icon at bounding box center [1019, 211] width 22 height 44
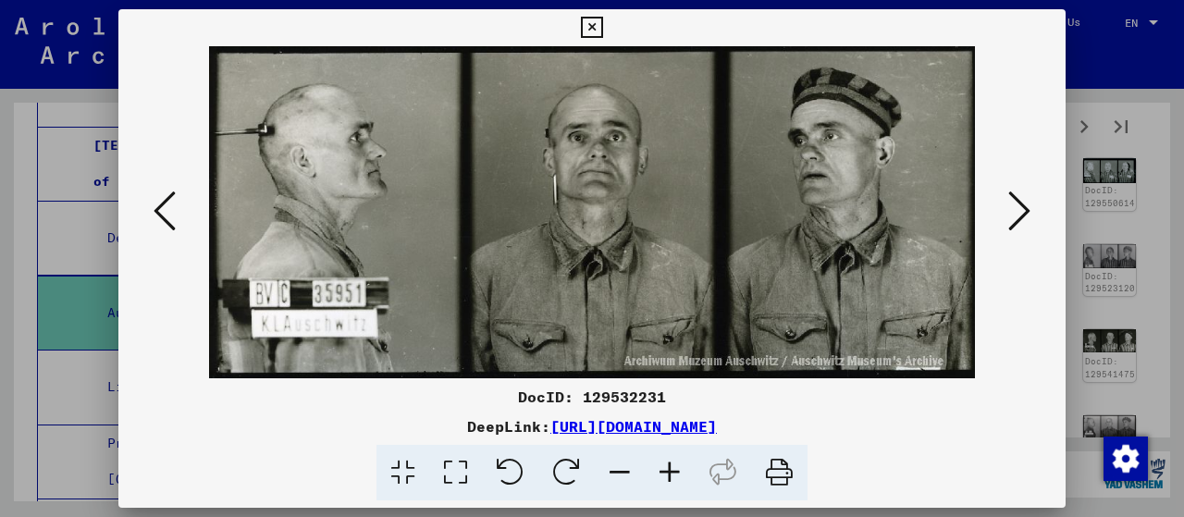
click at [1021, 218] on icon at bounding box center [1019, 211] width 22 height 44
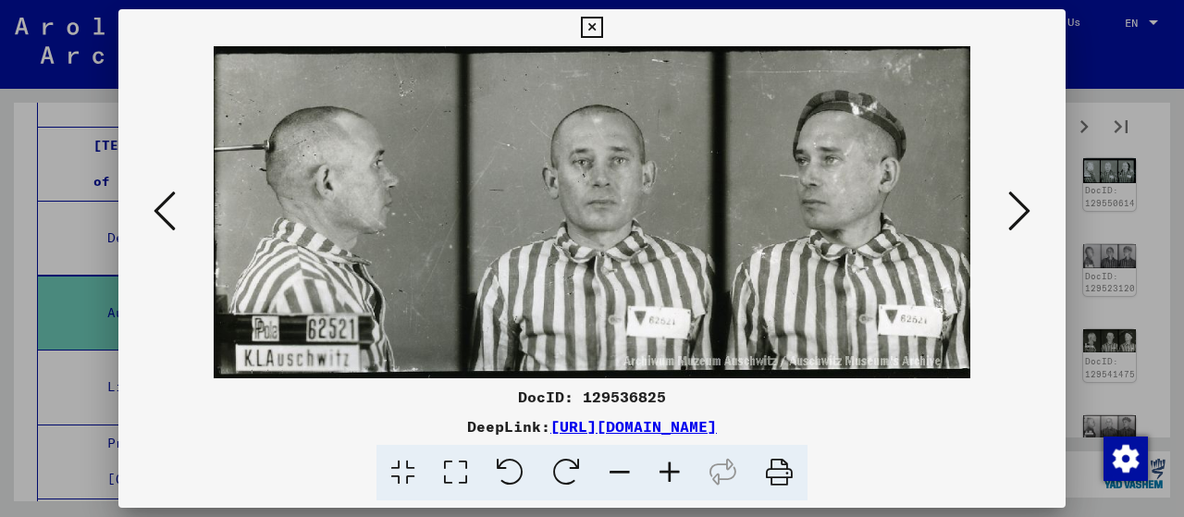
click at [1021, 218] on icon at bounding box center [1019, 211] width 22 height 44
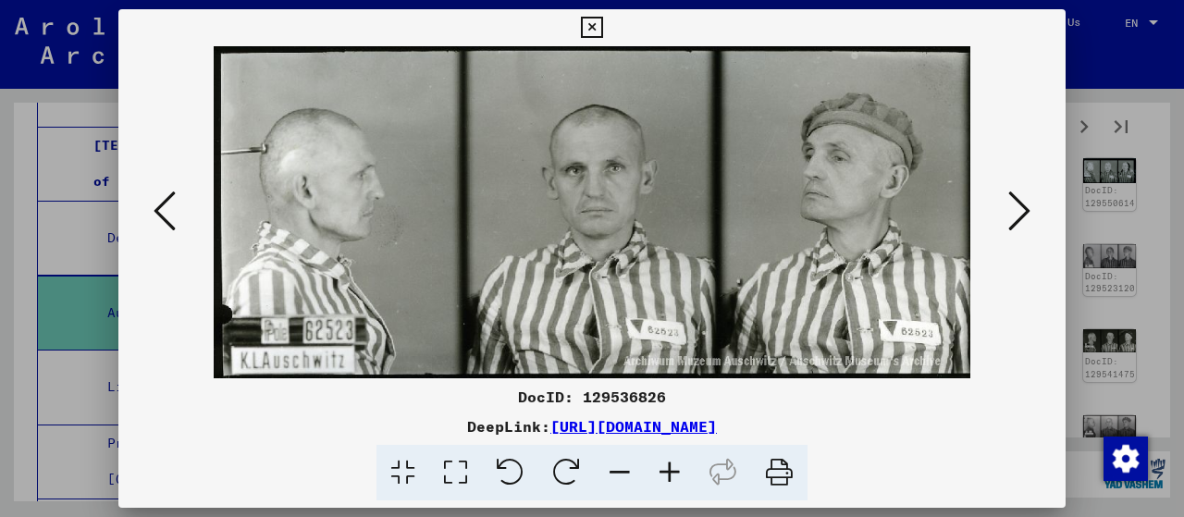
click at [1021, 218] on icon at bounding box center [1019, 211] width 22 height 44
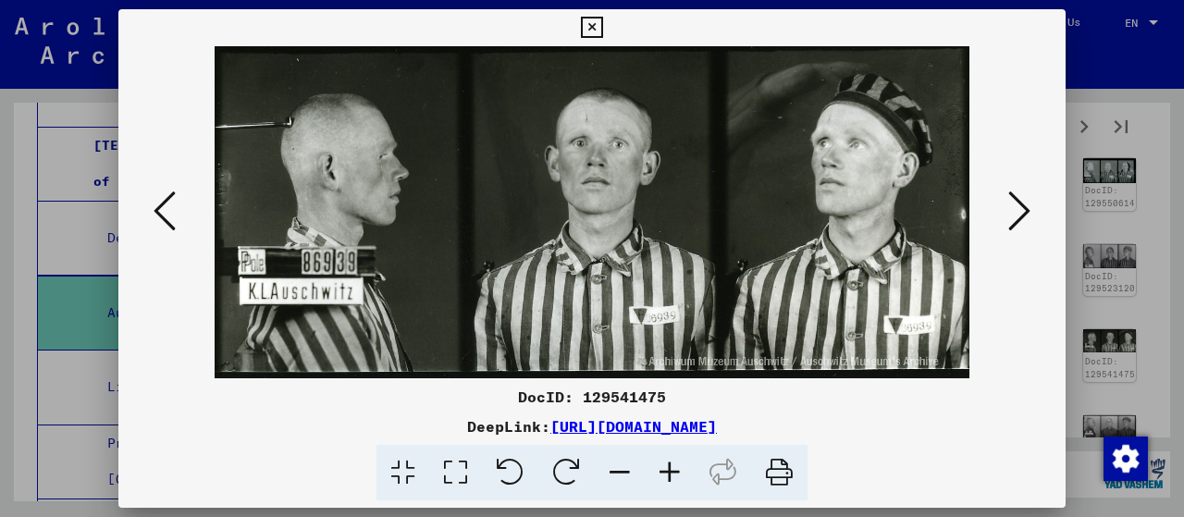
click at [1021, 218] on icon at bounding box center [1019, 211] width 22 height 44
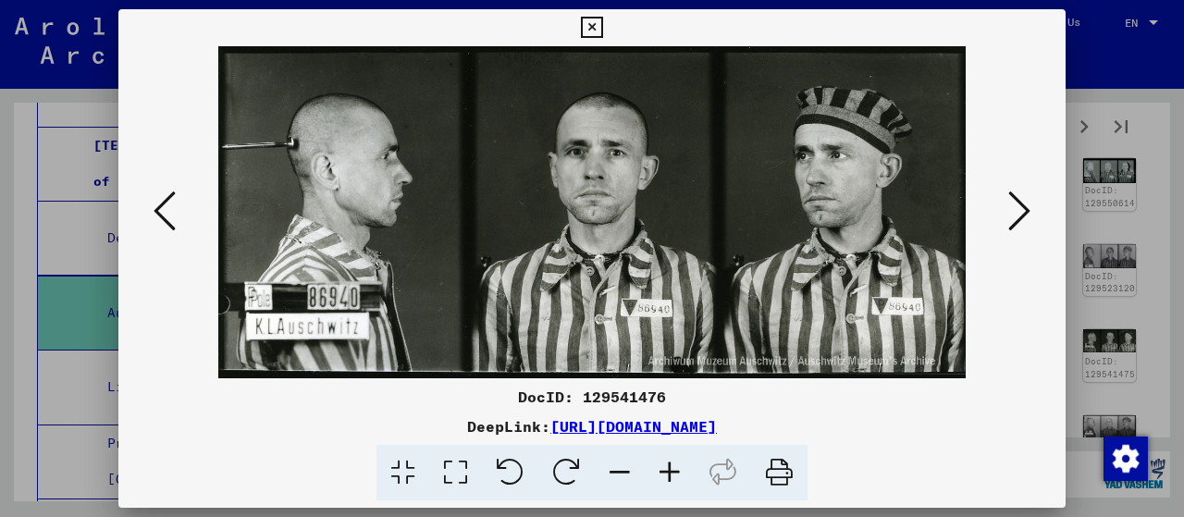
click at [1021, 218] on icon at bounding box center [1019, 211] width 22 height 44
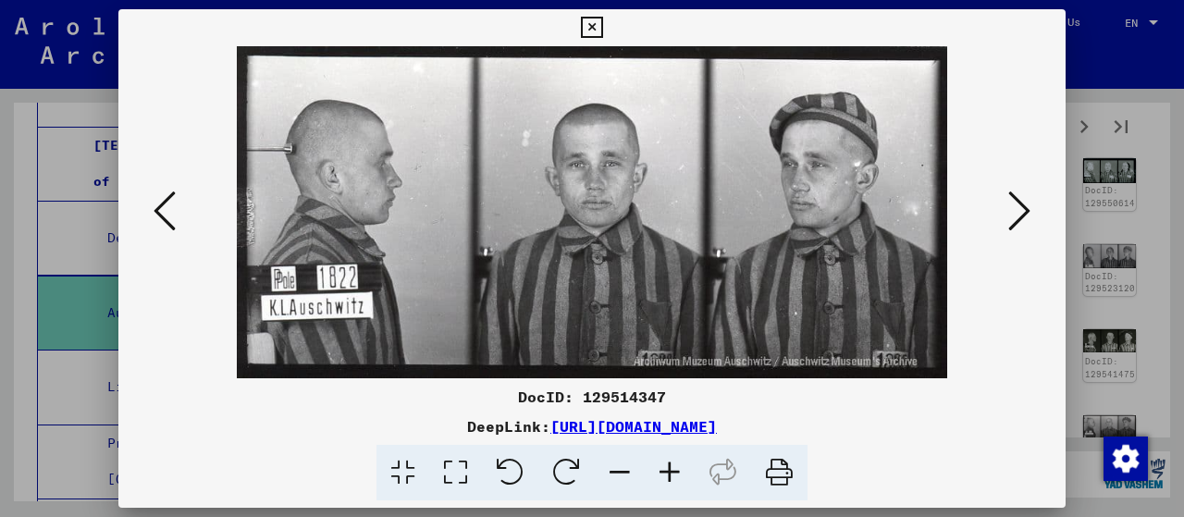
click at [1021, 218] on icon at bounding box center [1019, 211] width 22 height 44
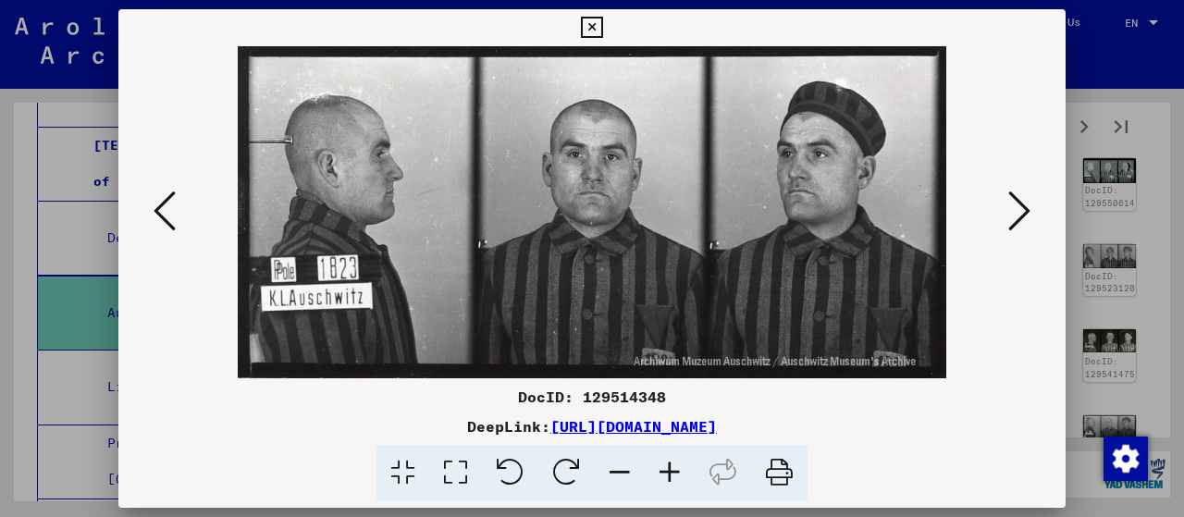
click at [1021, 218] on icon at bounding box center [1019, 211] width 22 height 44
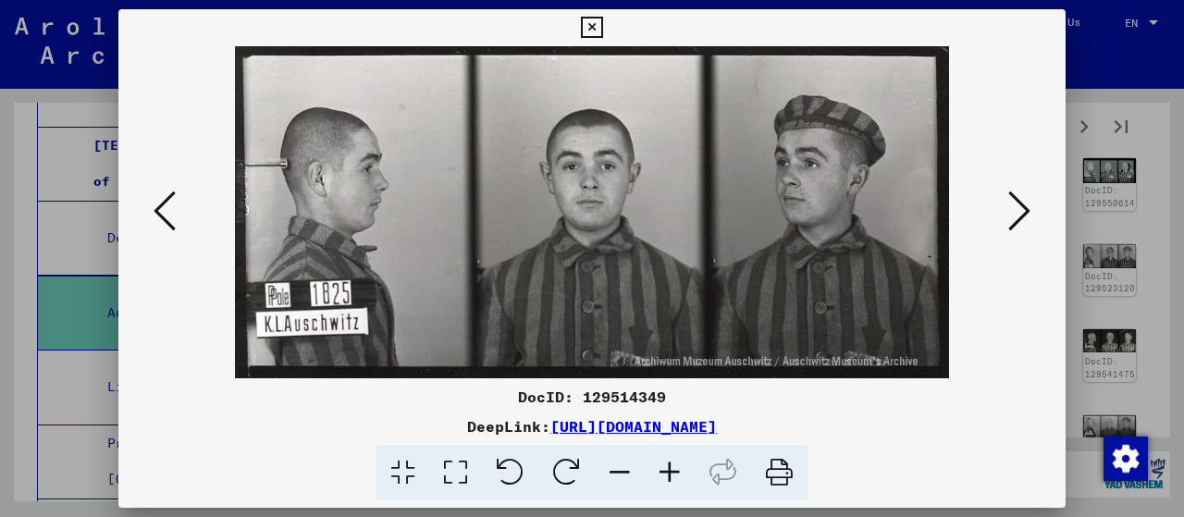
click at [1021, 218] on icon at bounding box center [1019, 211] width 22 height 44
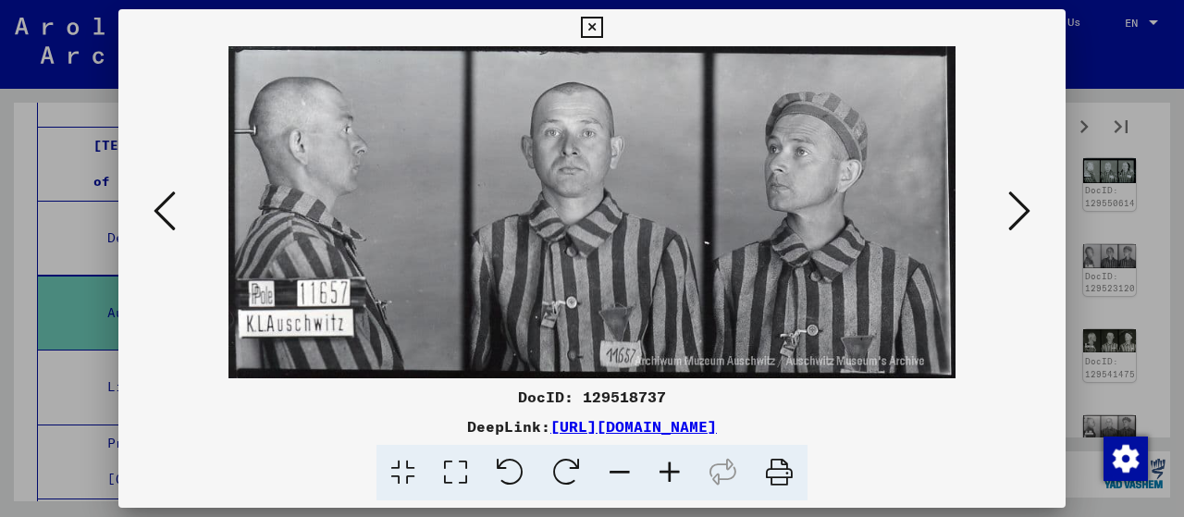
click at [1021, 218] on icon at bounding box center [1019, 211] width 22 height 44
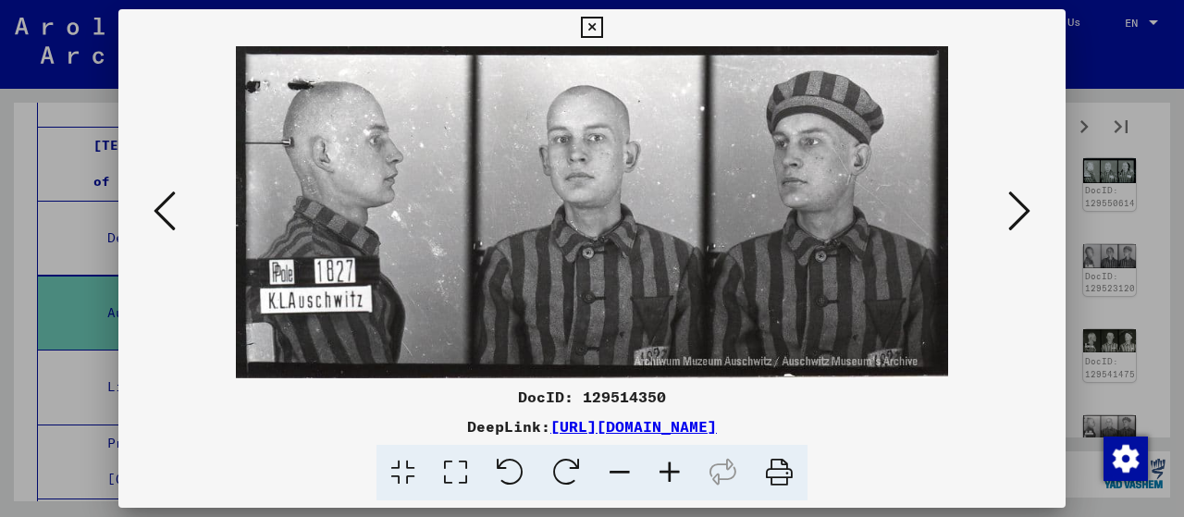
click at [1021, 218] on icon at bounding box center [1019, 211] width 22 height 44
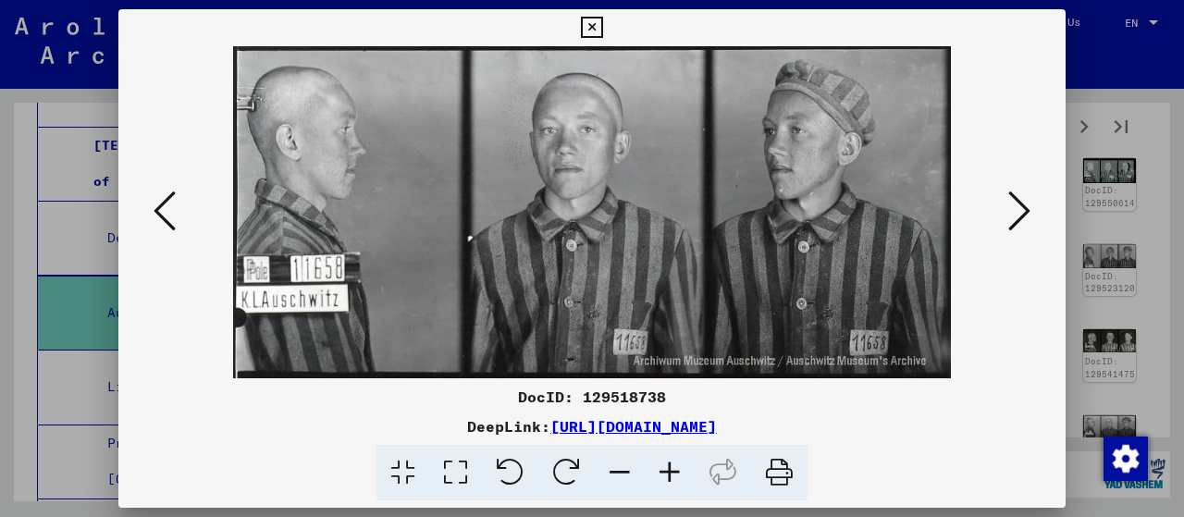
click at [717, 425] on link "[URL][DOMAIN_NAME]" at bounding box center [633, 426] width 167 height 19
click at [1009, 210] on icon at bounding box center [1019, 211] width 22 height 44
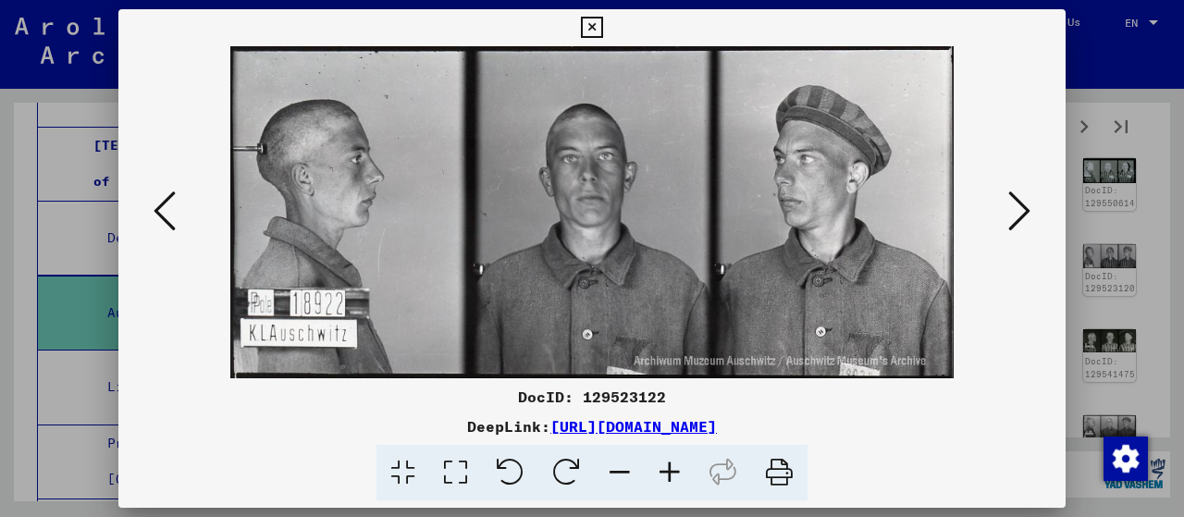
click at [1009, 210] on icon at bounding box center [1019, 211] width 22 height 44
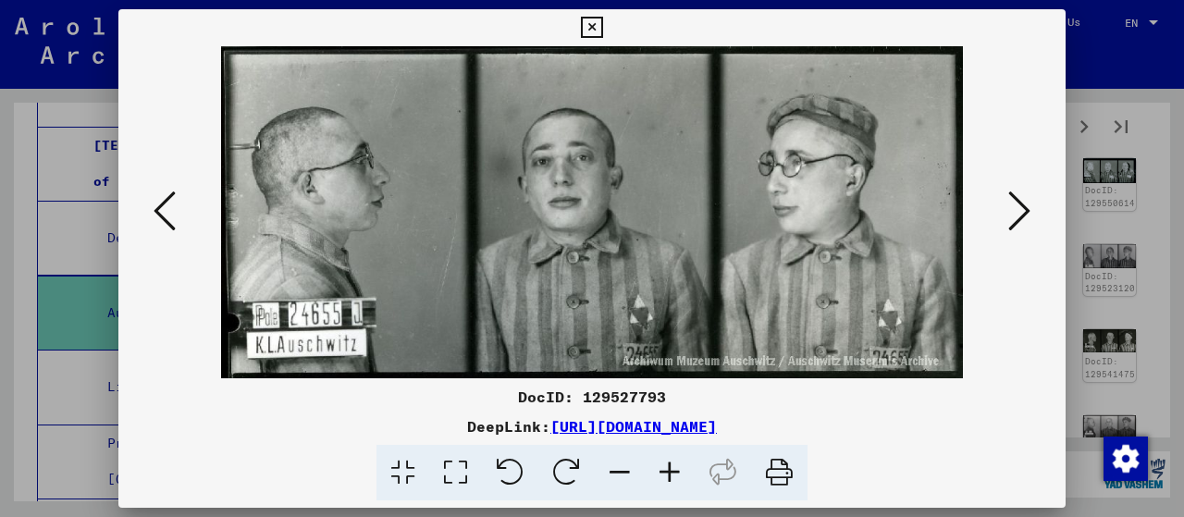
click at [1009, 210] on icon at bounding box center [1019, 211] width 22 height 44
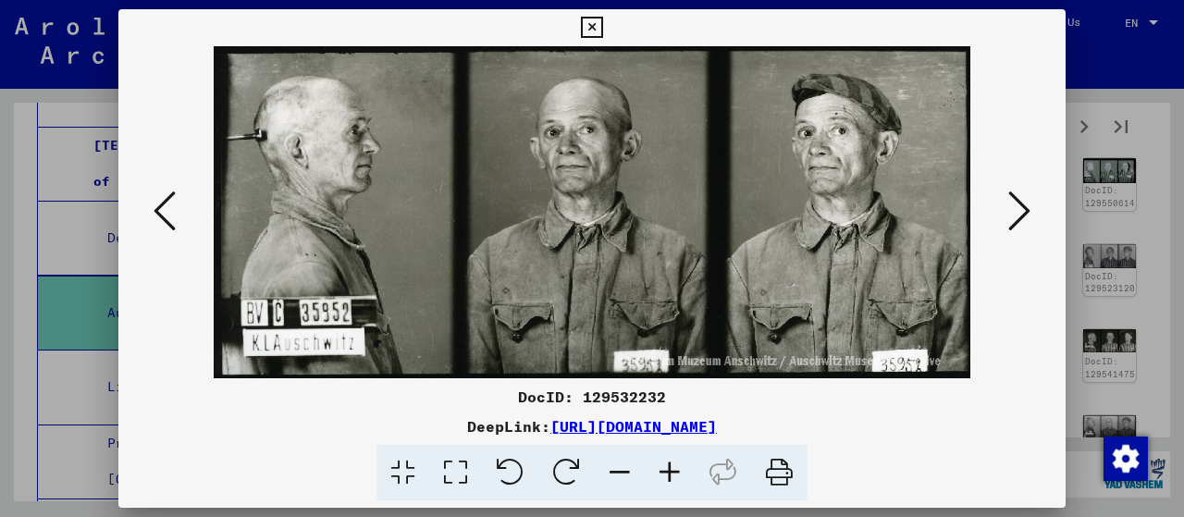
click at [1016, 213] on icon at bounding box center [1019, 211] width 22 height 44
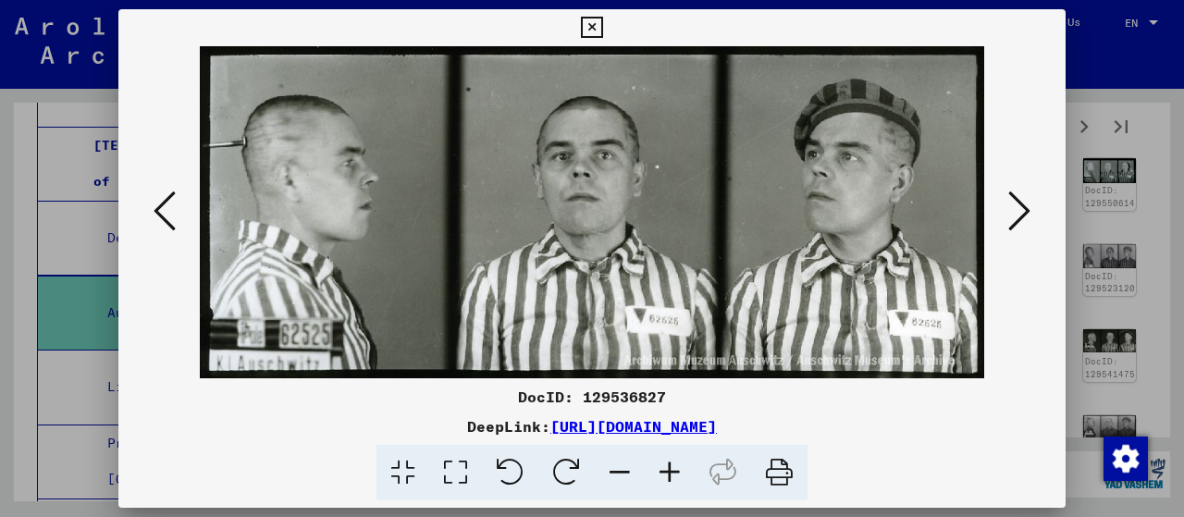
click at [1017, 213] on icon at bounding box center [1019, 211] width 22 height 44
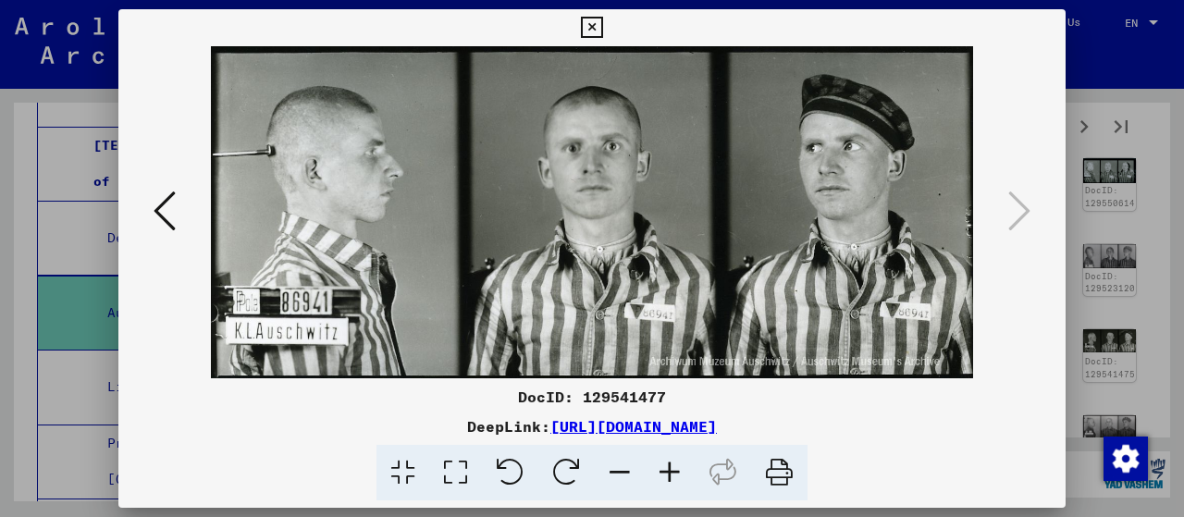
click at [174, 219] on icon at bounding box center [165, 211] width 22 height 44
